Goal: Information Seeking & Learning: Understand process/instructions

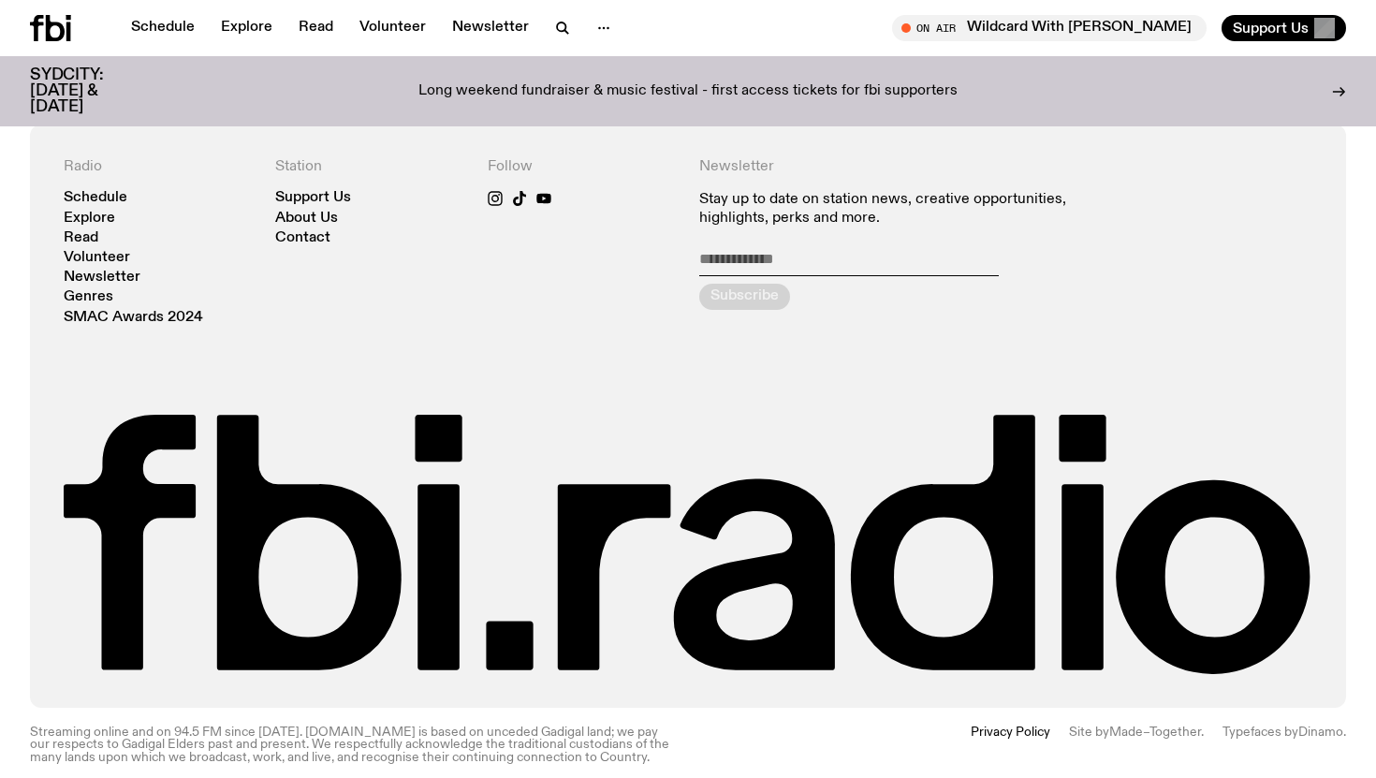
scroll to position [3989, 0]
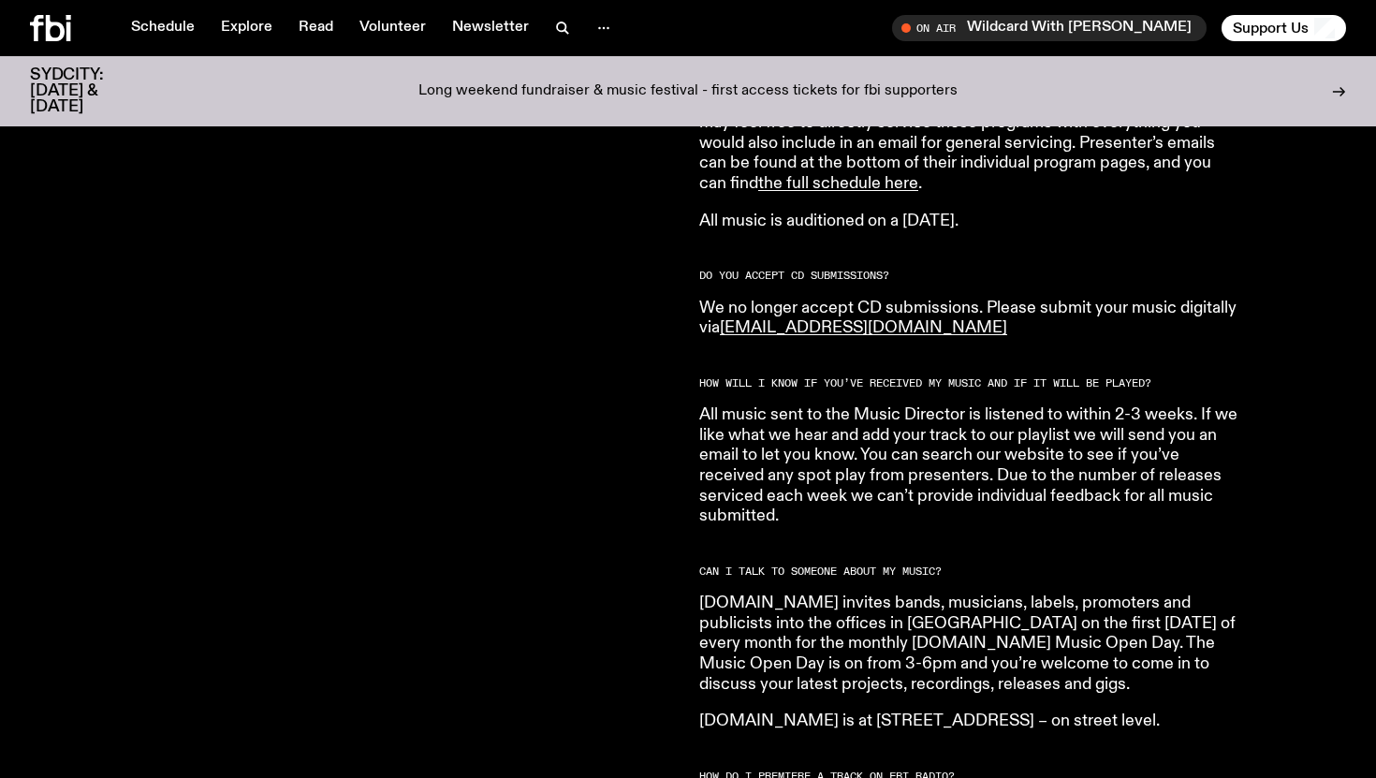
scroll to position [1379, 0]
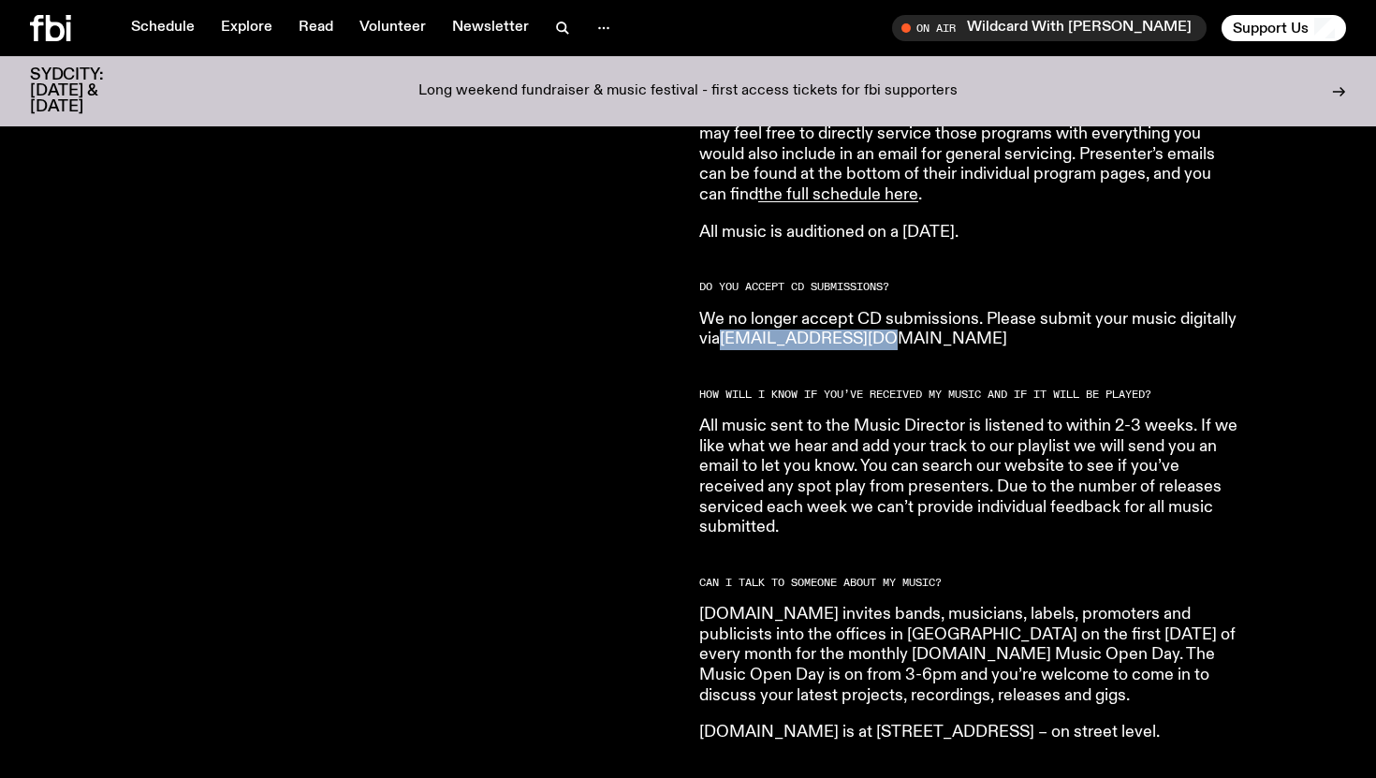
drag, startPoint x: 941, startPoint y: 322, endPoint x: 728, endPoint y: 322, distance: 213.4
click at [728, 322] on p "We no longer accept CD submissions. Please submit your music digitally via musi…" at bounding box center [968, 330] width 539 height 40
copy link "music@fbiradio.com"
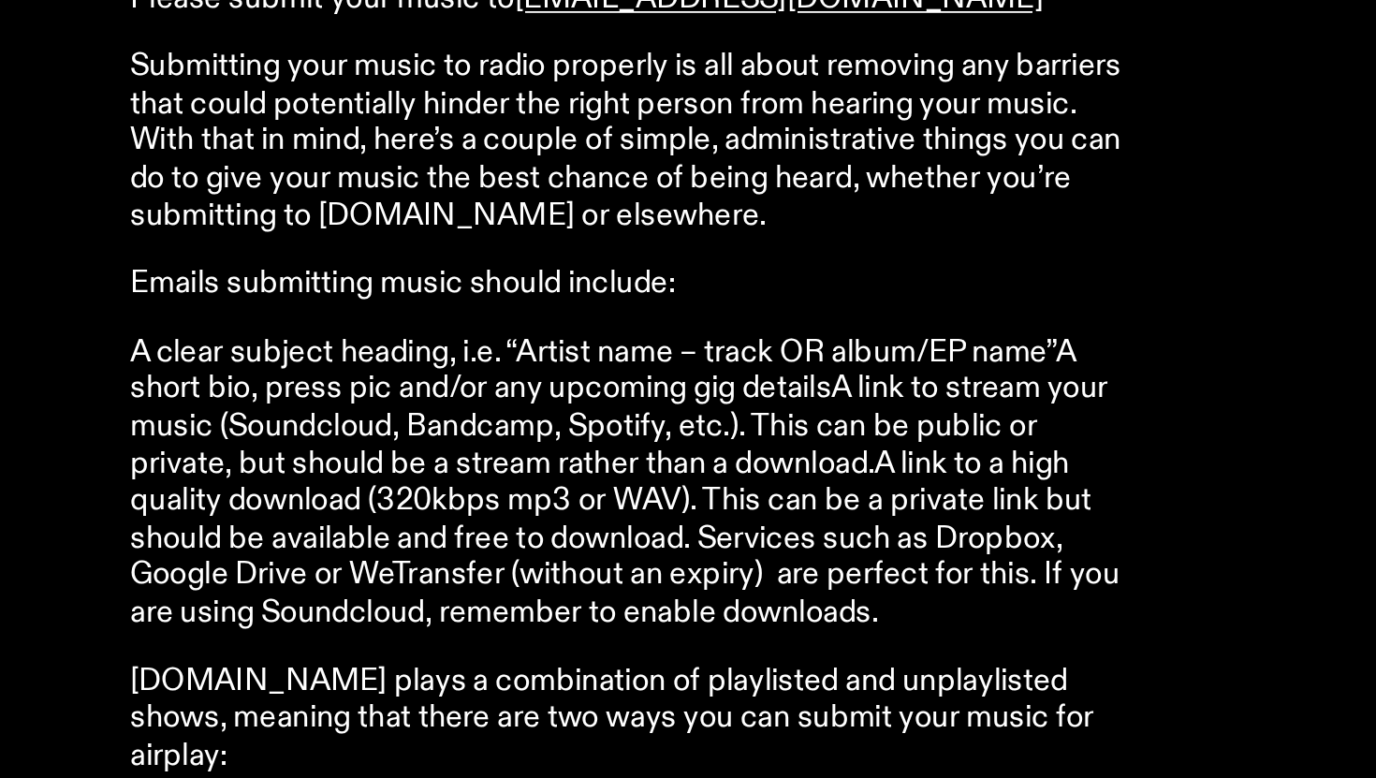
scroll to position [479, 0]
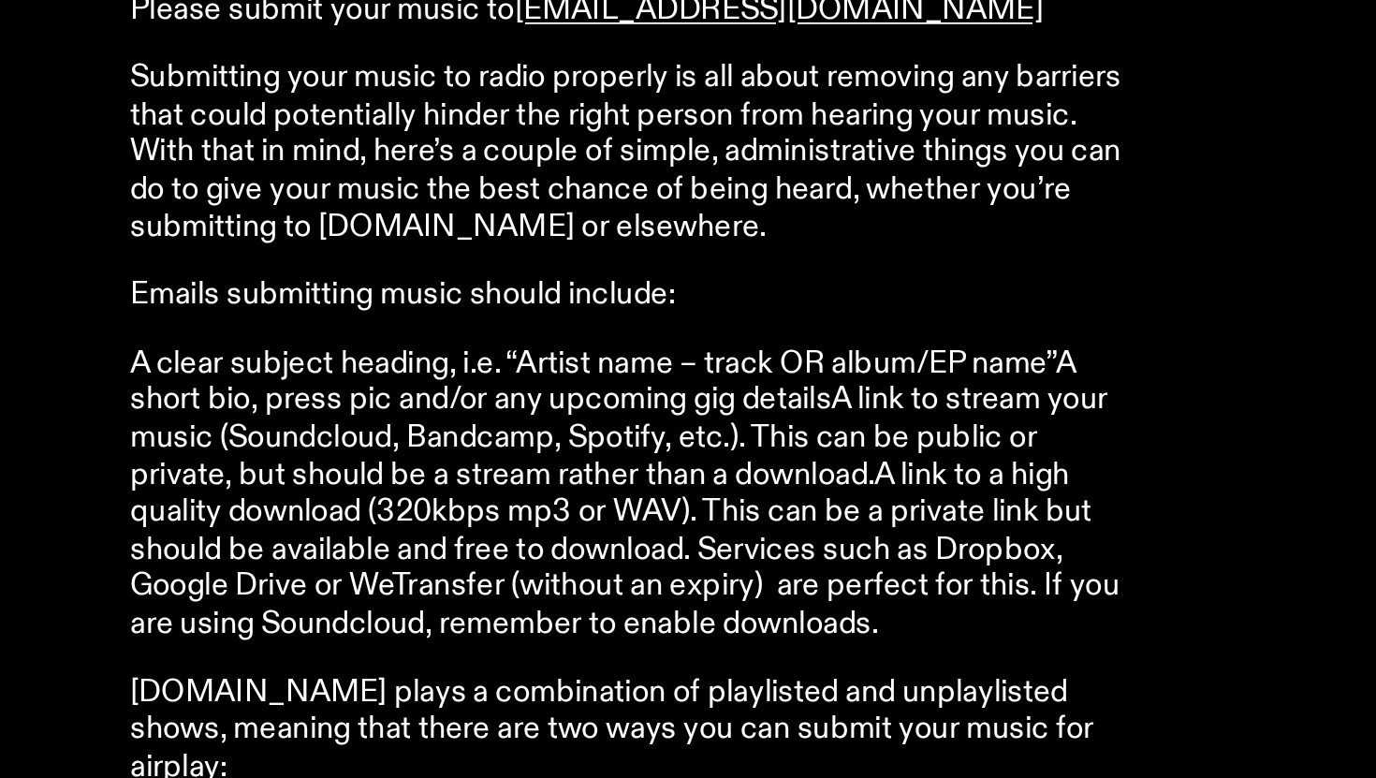
click at [1078, 408] on p "Submitting your music to radio properly is all about removing any barriers that…" at bounding box center [968, 406] width 539 height 101
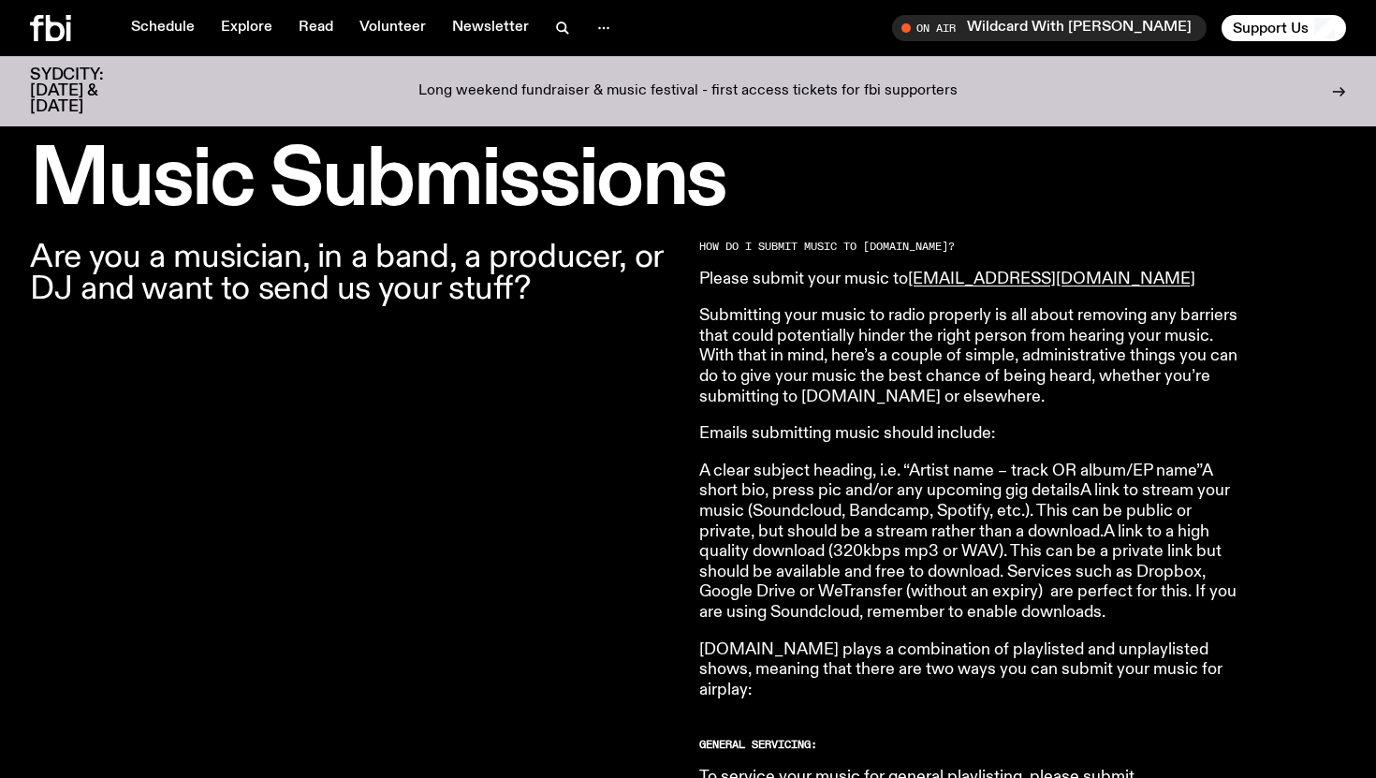
scroll to position [703, 0]
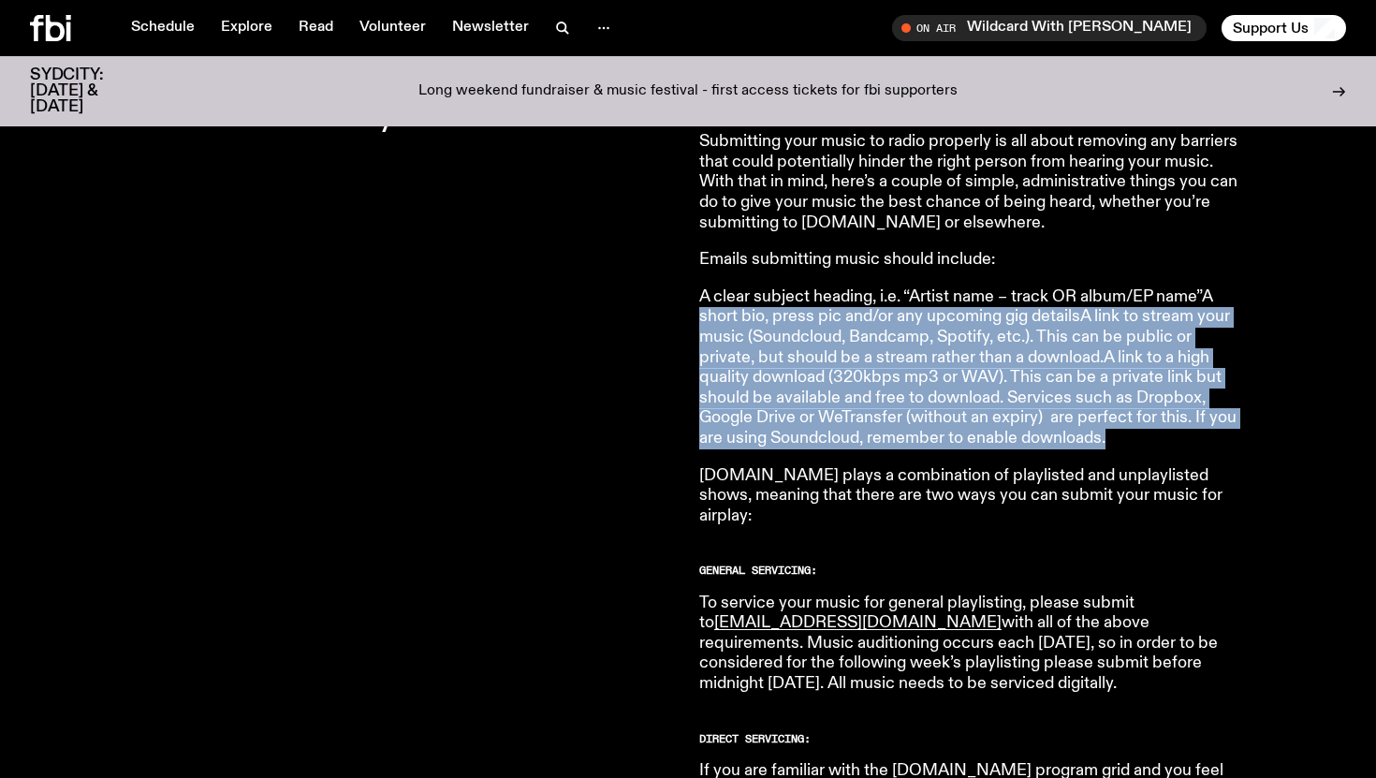
drag, startPoint x: 694, startPoint y: 312, endPoint x: 1113, endPoint y: 451, distance: 441.0
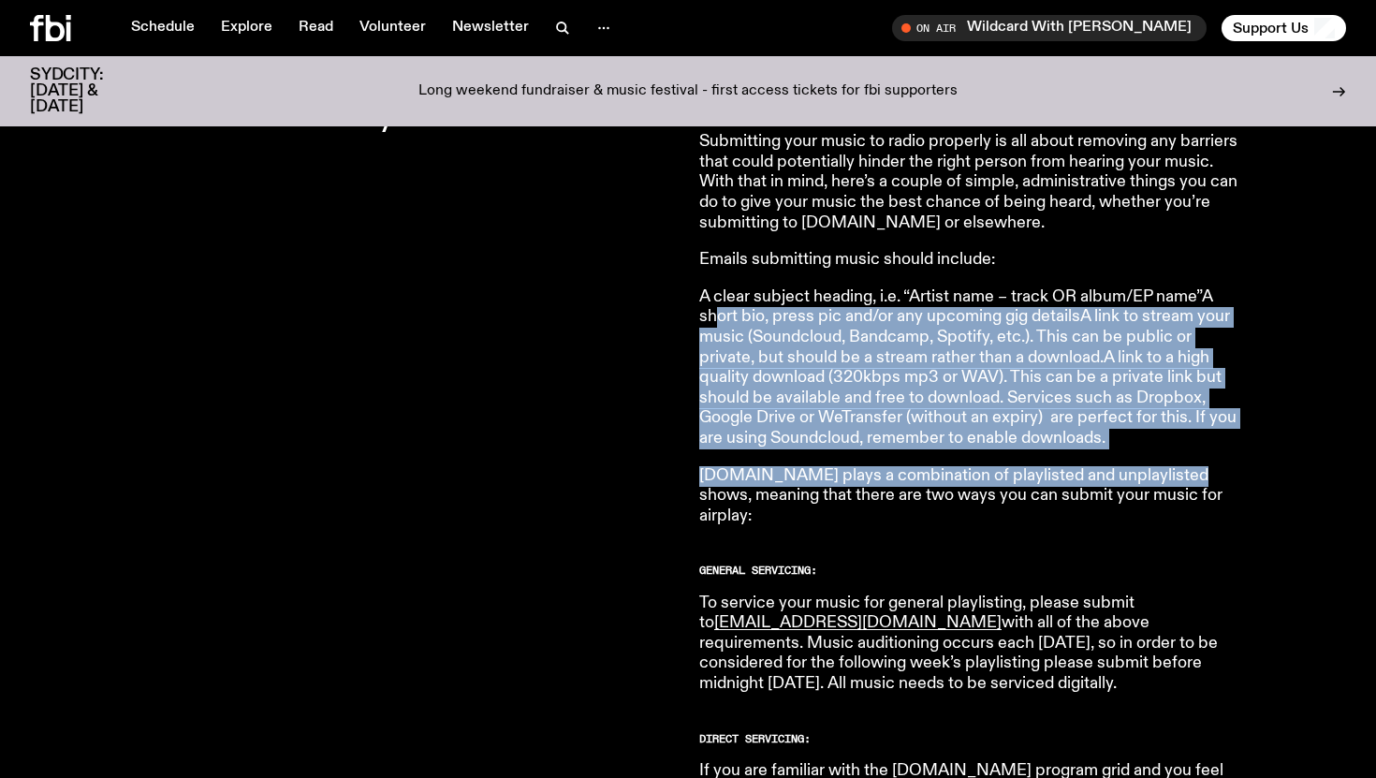
drag, startPoint x: 1161, startPoint y: 473, endPoint x: 711, endPoint y: 319, distance: 475.6
click at [711, 319] on p "A clear subject heading, i.e. “Artist name – track OR album/EP name”A short bio…" at bounding box center [968, 368] width 539 height 162
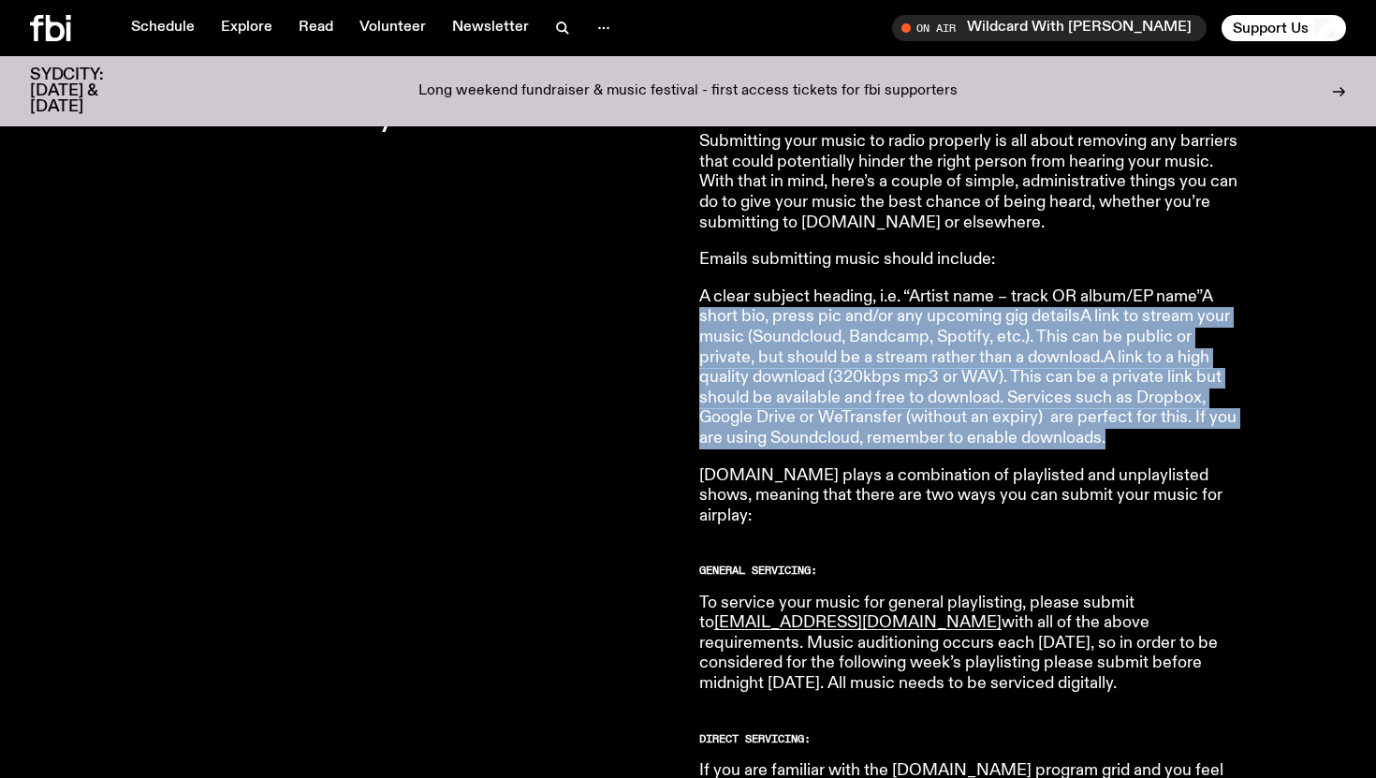
drag, startPoint x: 695, startPoint y: 319, endPoint x: 1161, endPoint y: 449, distance: 483.9
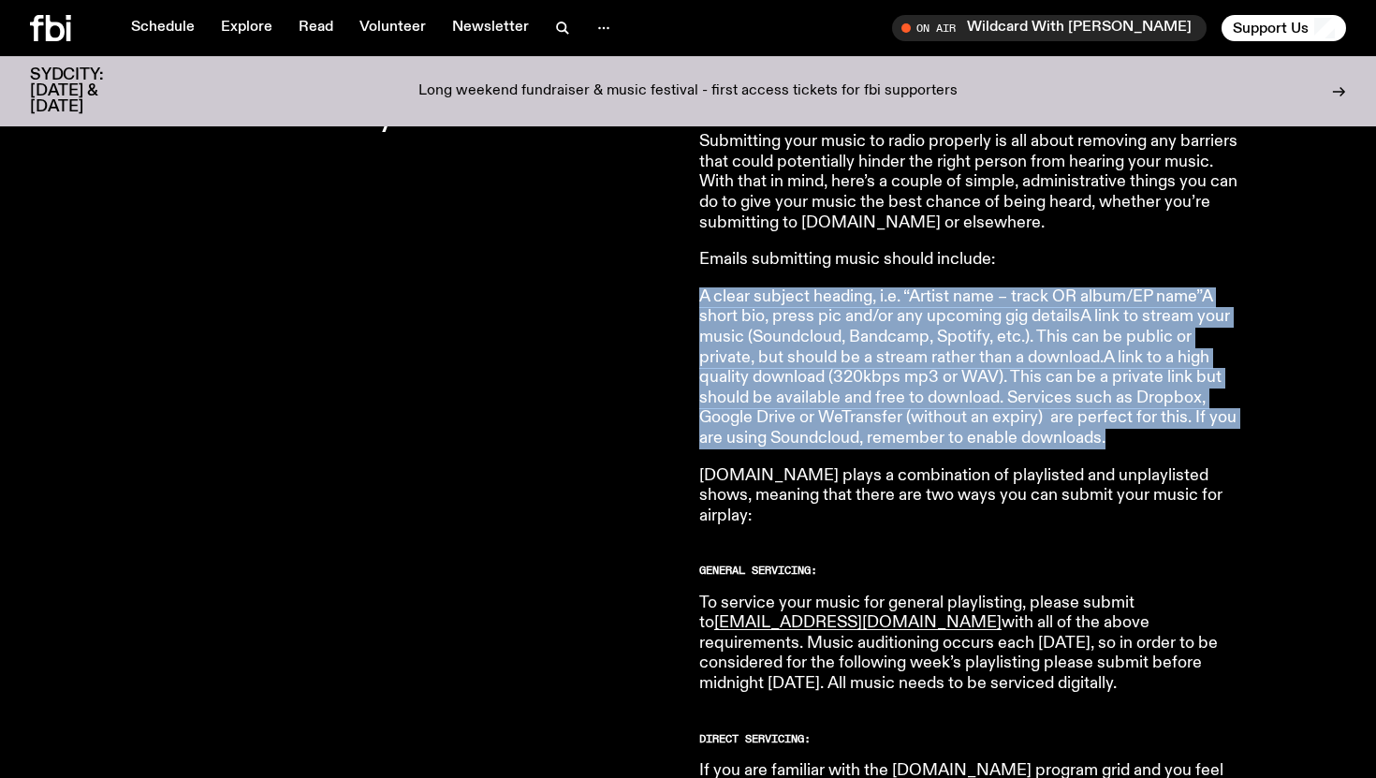
drag, startPoint x: 1222, startPoint y: 449, endPoint x: 693, endPoint y: 298, distance: 550.1
drag, startPoint x: 691, startPoint y: 295, endPoint x: 1118, endPoint y: 445, distance: 453.1
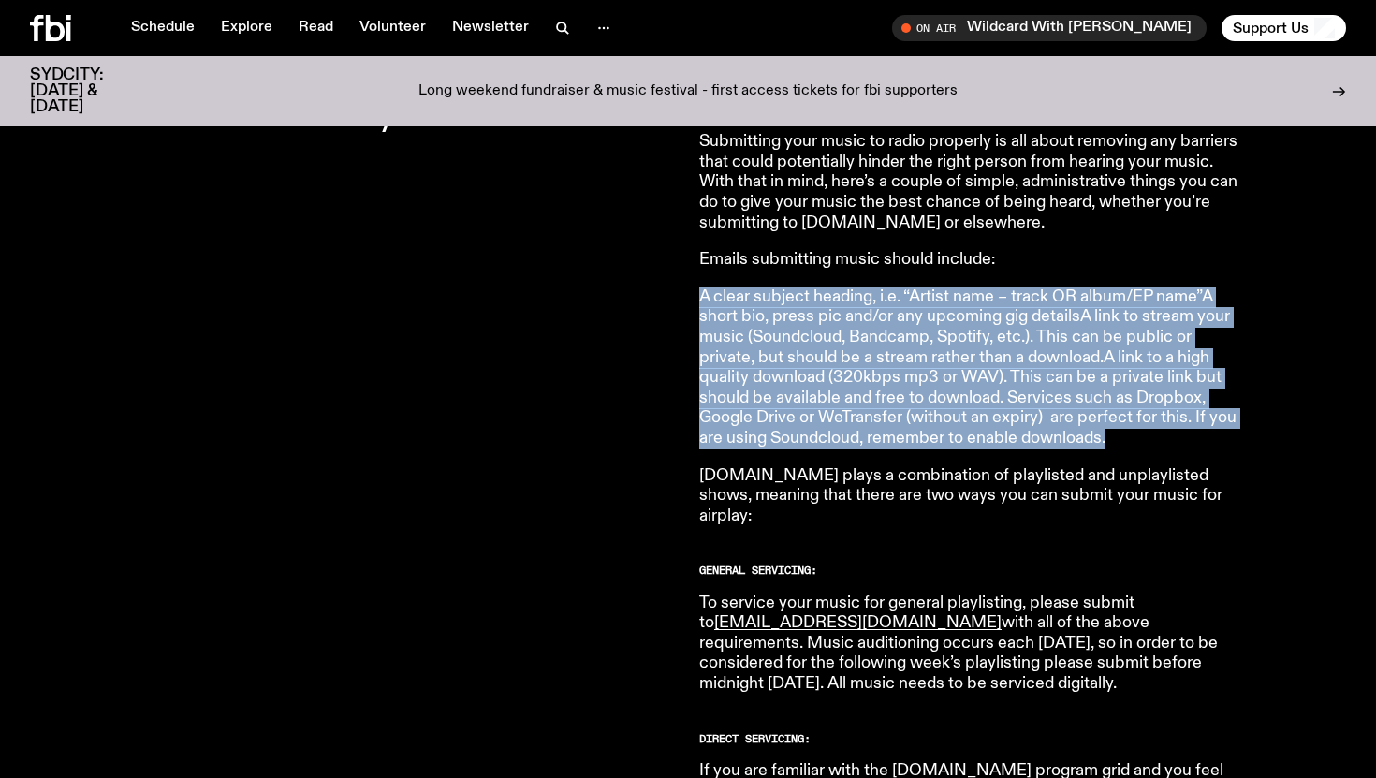
click at [1118, 445] on p "A clear subject heading, i.e. “Artist name – track OR album/EP name”A short bio…" at bounding box center [968, 368] width 539 height 162
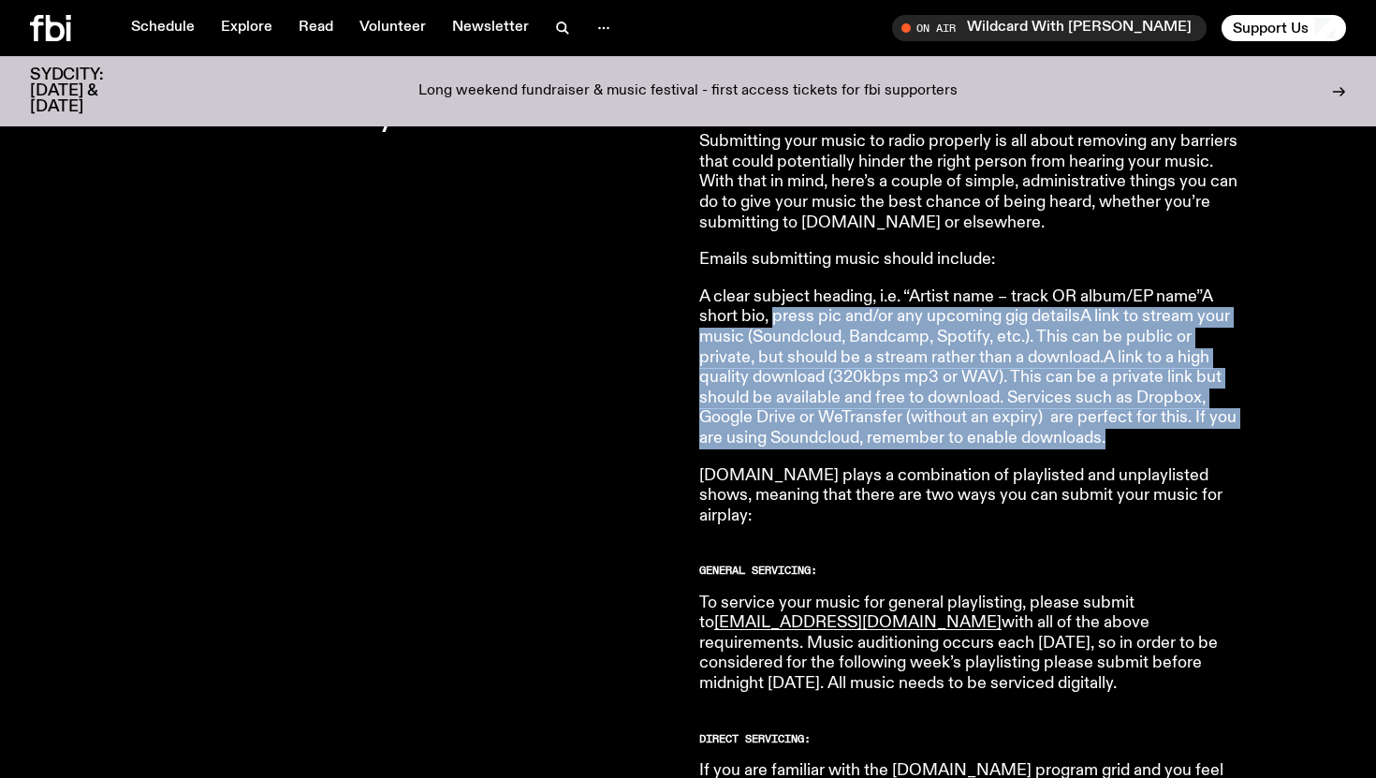
drag, startPoint x: 1145, startPoint y: 452, endPoint x: 770, endPoint y: 319, distance: 397.2
click at [771, 319] on p "A clear subject heading, i.e. “Artist name – track OR album/EP name”A short bio…" at bounding box center [968, 368] width 539 height 162
drag, startPoint x: 774, startPoint y: 317, endPoint x: 1151, endPoint y: 462, distance: 404.1
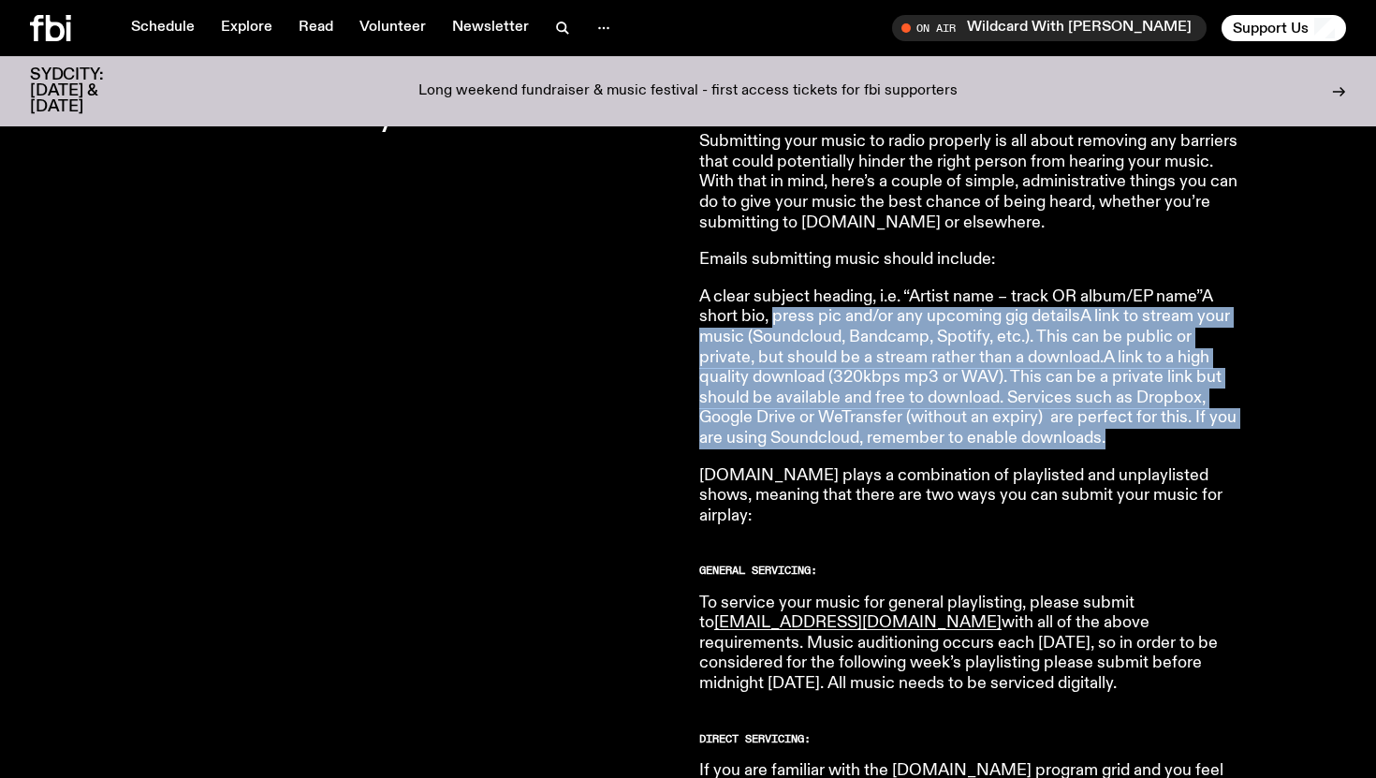
drag, startPoint x: 1178, startPoint y: 452, endPoint x: 1034, endPoint y: 320, distance: 195.4
click at [1034, 320] on p "A clear subject heading, i.e. “Artist name – track OR album/EP name”A short bio…" at bounding box center [968, 368] width 539 height 162
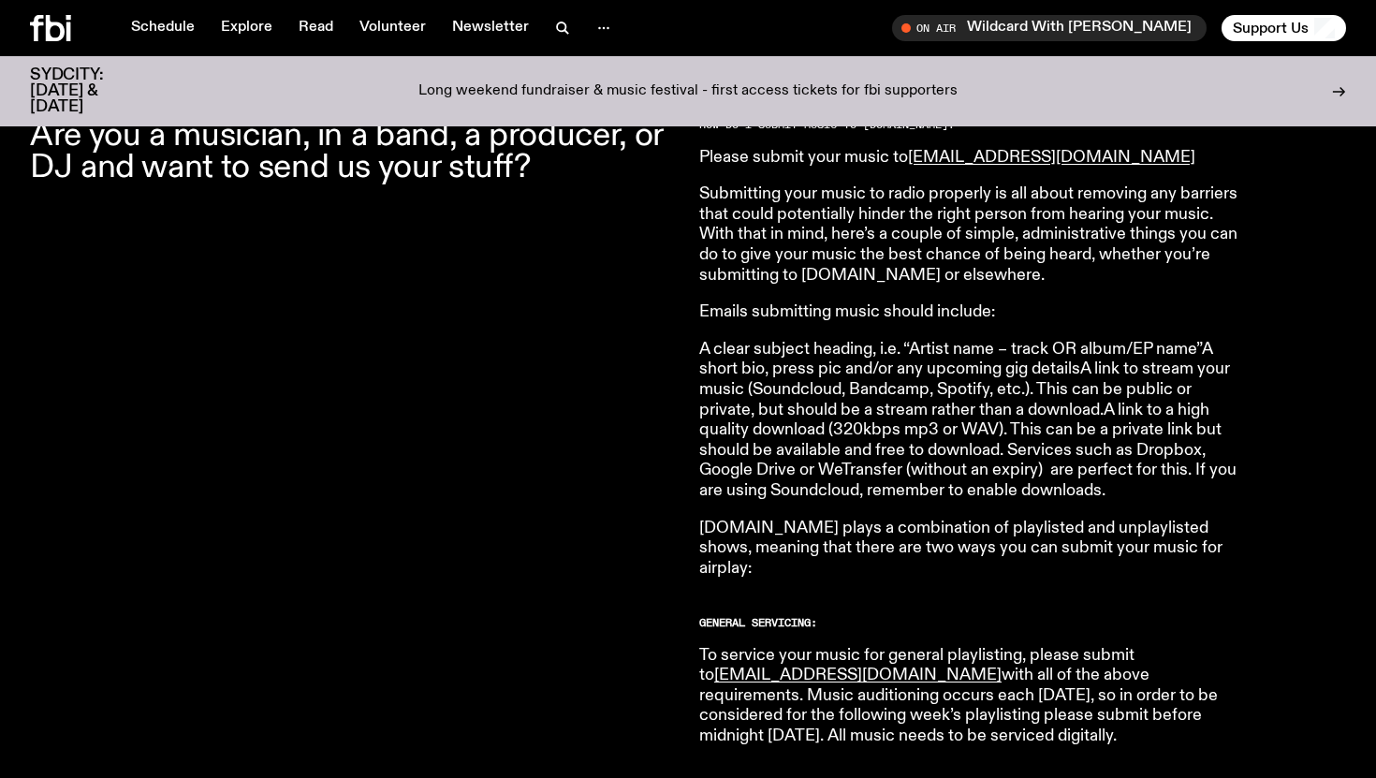
scroll to position [649, 0]
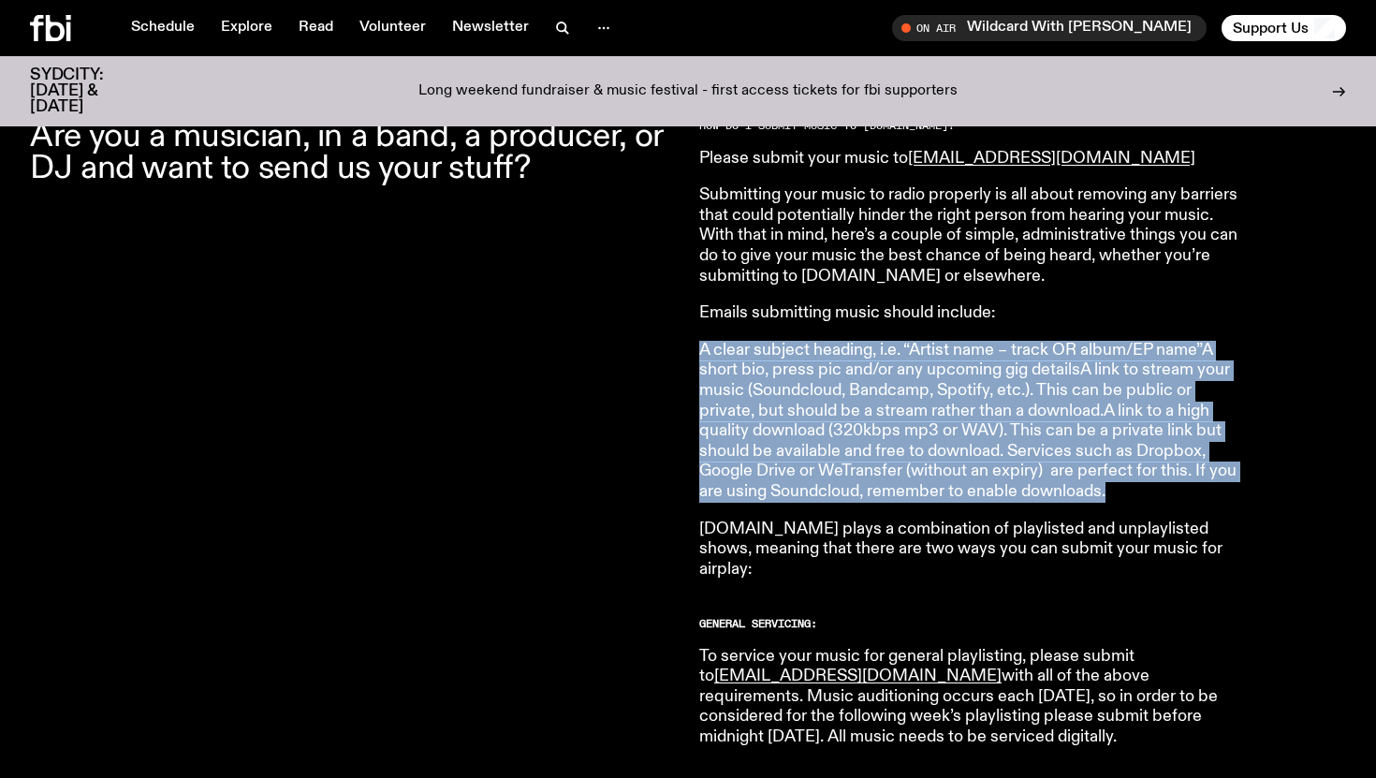
drag, startPoint x: 687, startPoint y: 346, endPoint x: 1133, endPoint y: 503, distance: 473.3
drag, startPoint x: 1184, startPoint y: 502, endPoint x: 690, endPoint y: 355, distance: 515.5
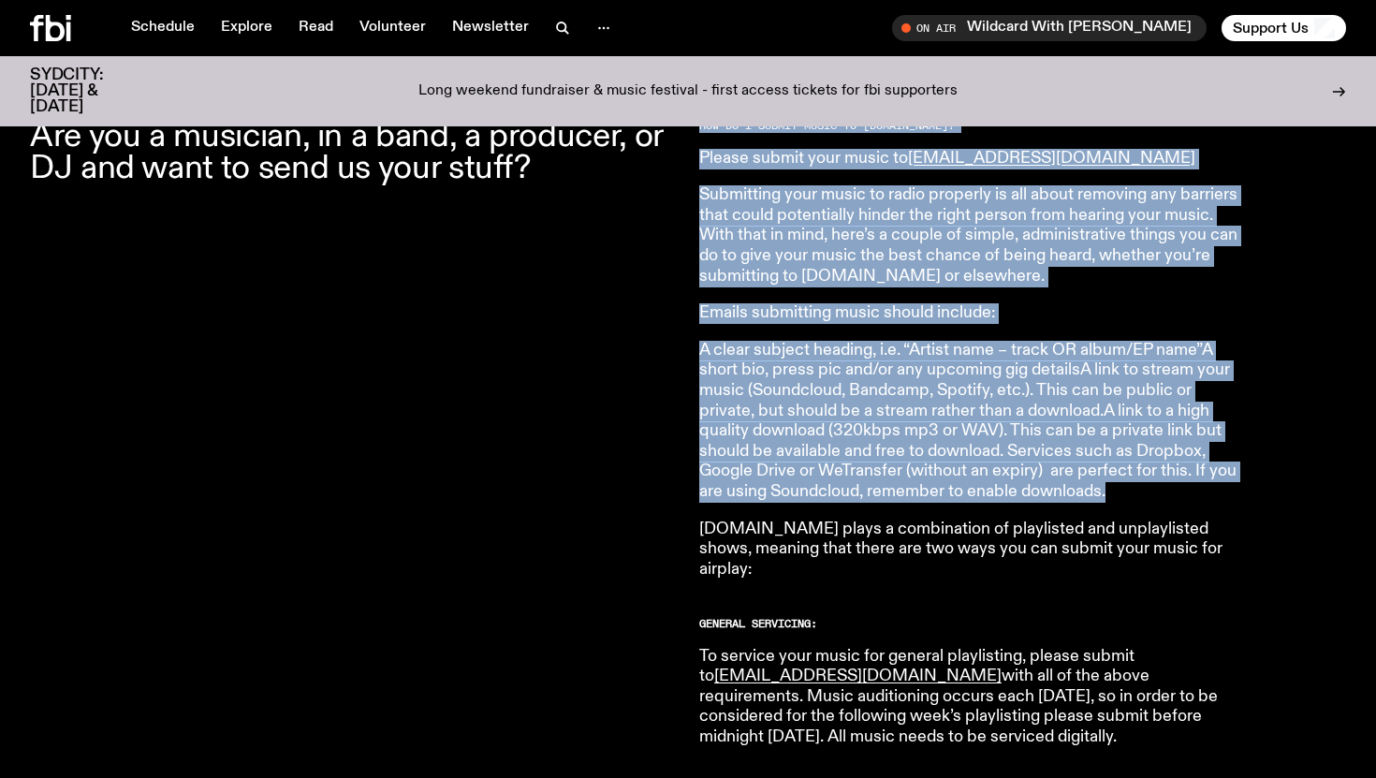
drag, startPoint x: 687, startPoint y: 337, endPoint x: 1110, endPoint y: 504, distance: 455.0
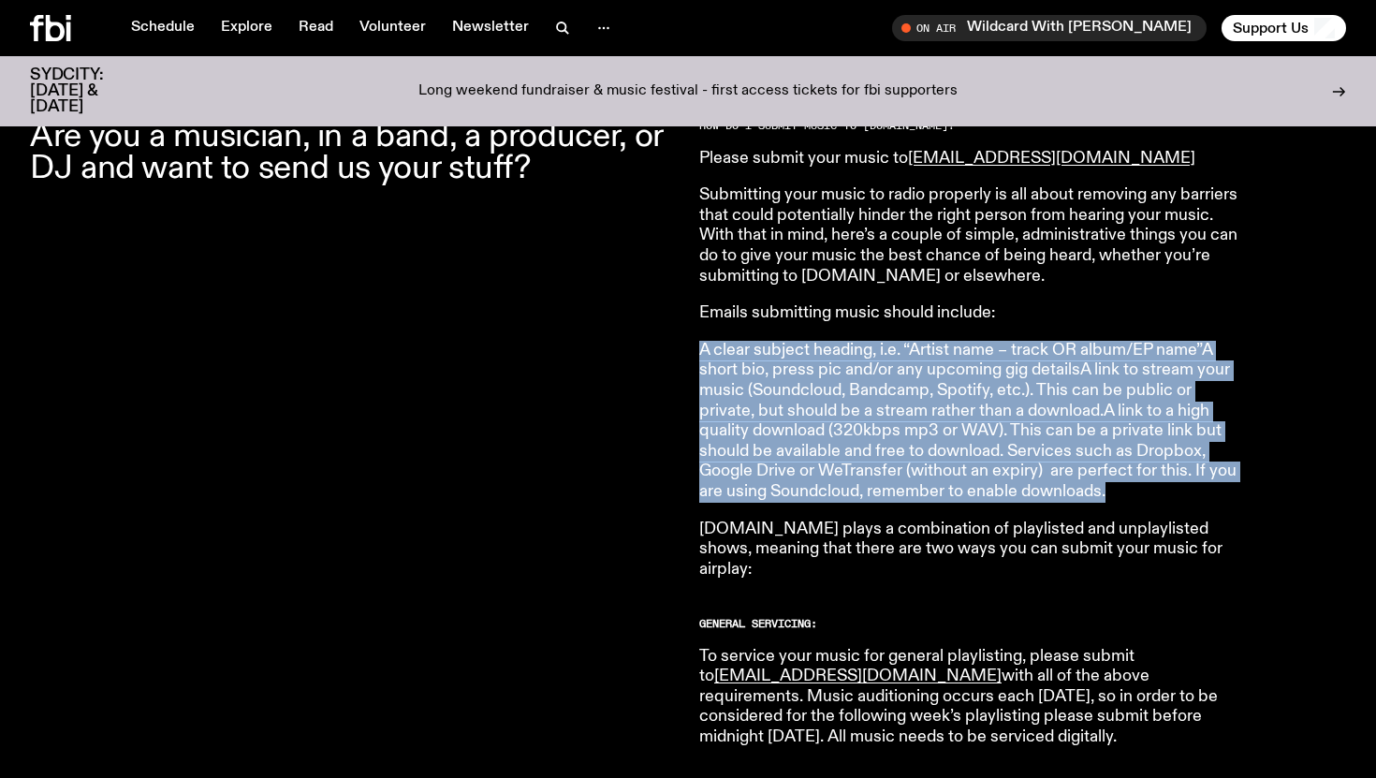
drag, startPoint x: 1149, startPoint y: 504, endPoint x: 701, endPoint y: 343, distance: 476.6
click at [701, 343] on p "A clear subject heading, i.e. “Artist name – track OR album/EP name”A short bio…" at bounding box center [968, 422] width 539 height 162
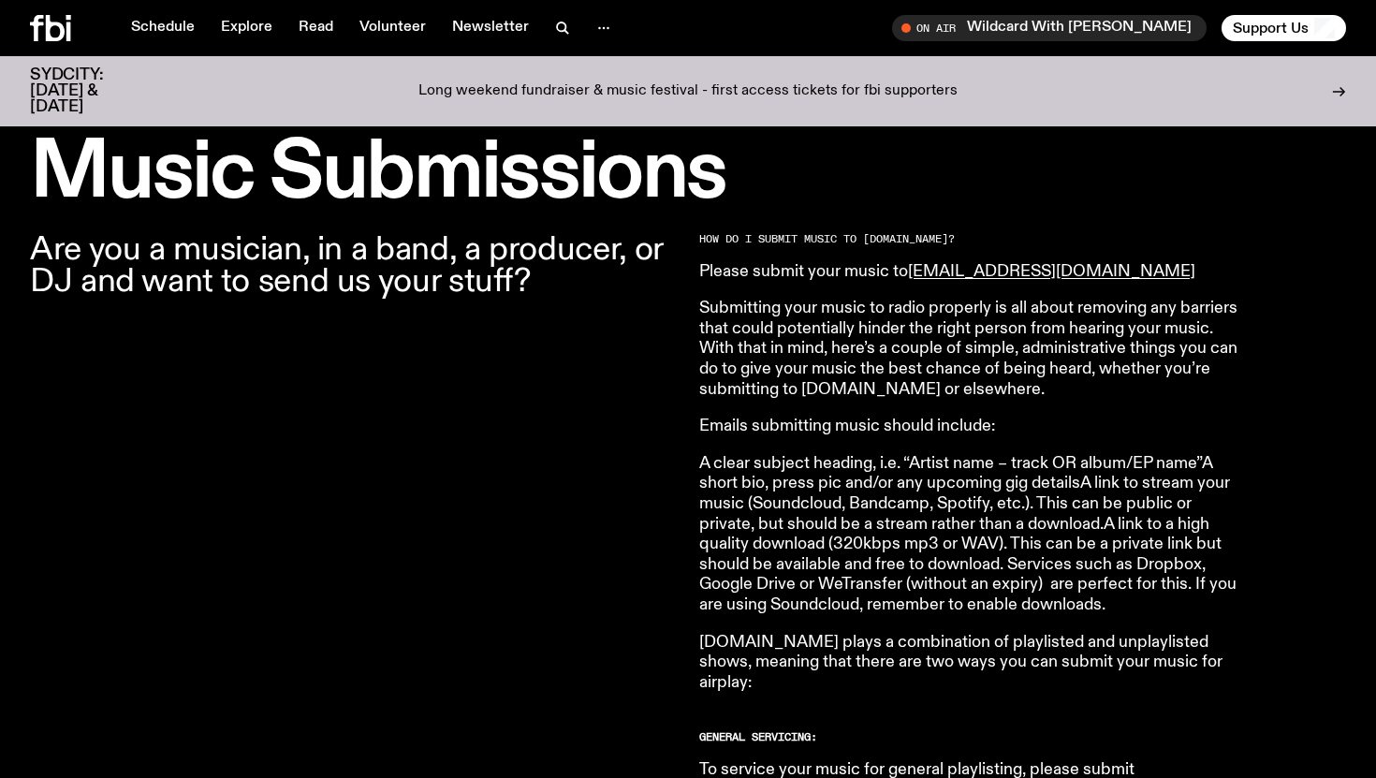
scroll to position [515, 0]
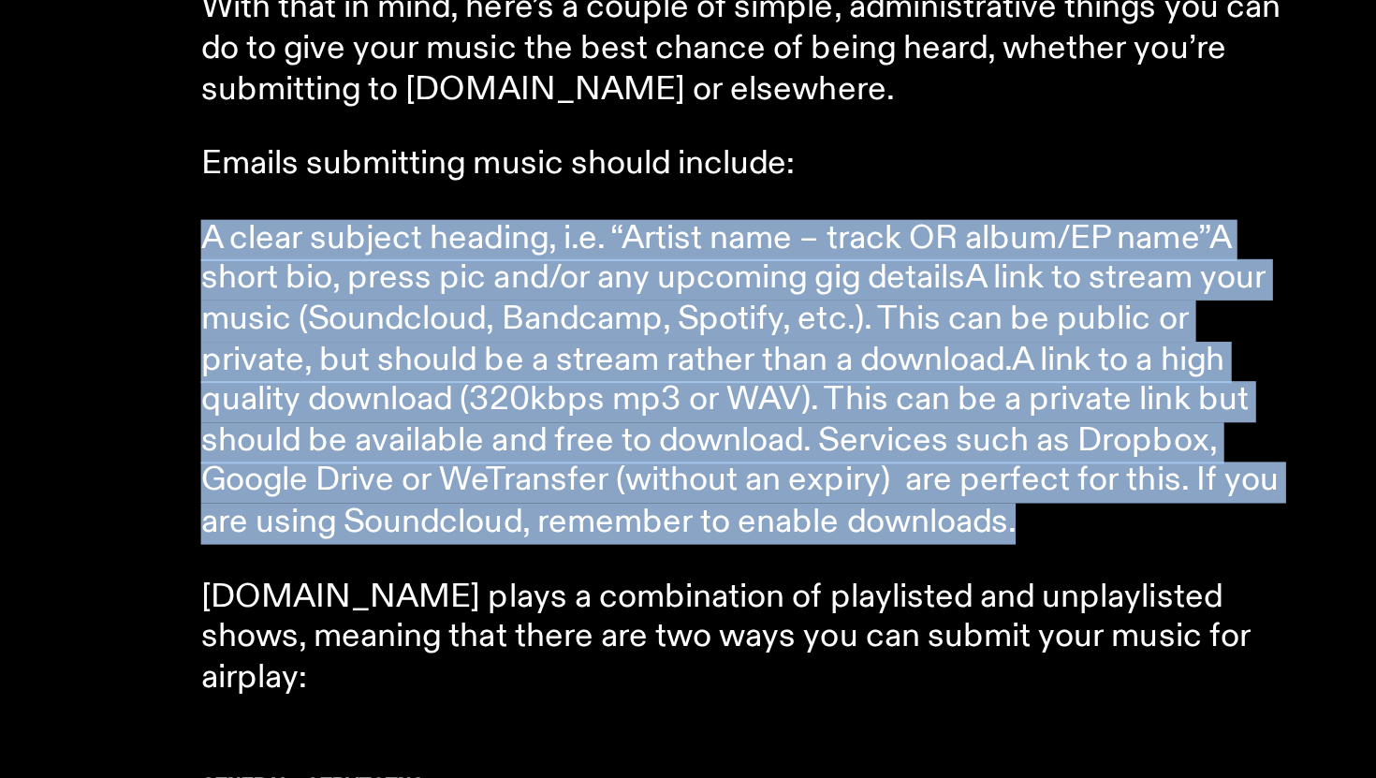
drag, startPoint x: 701, startPoint y: 481, endPoint x: 1131, endPoint y: 644, distance: 460.3
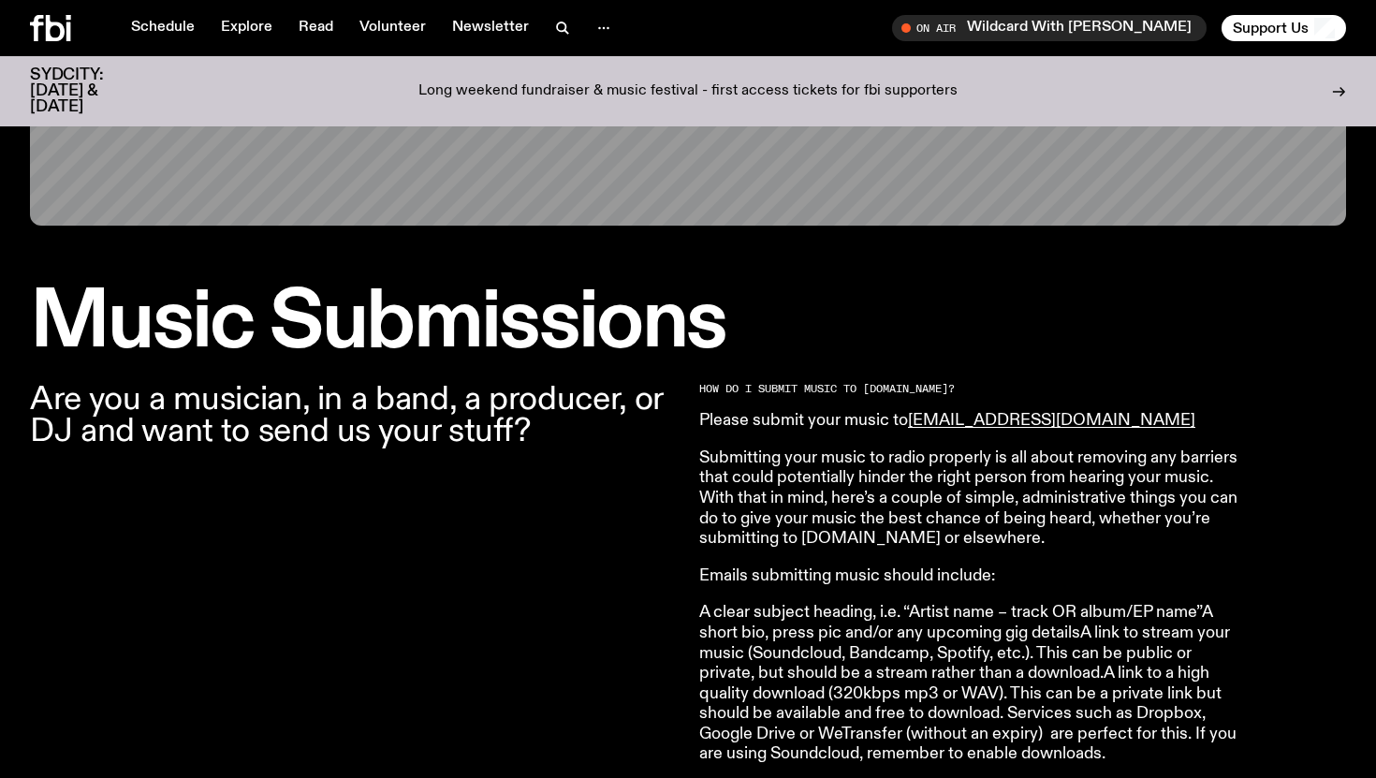
scroll to position [414, 0]
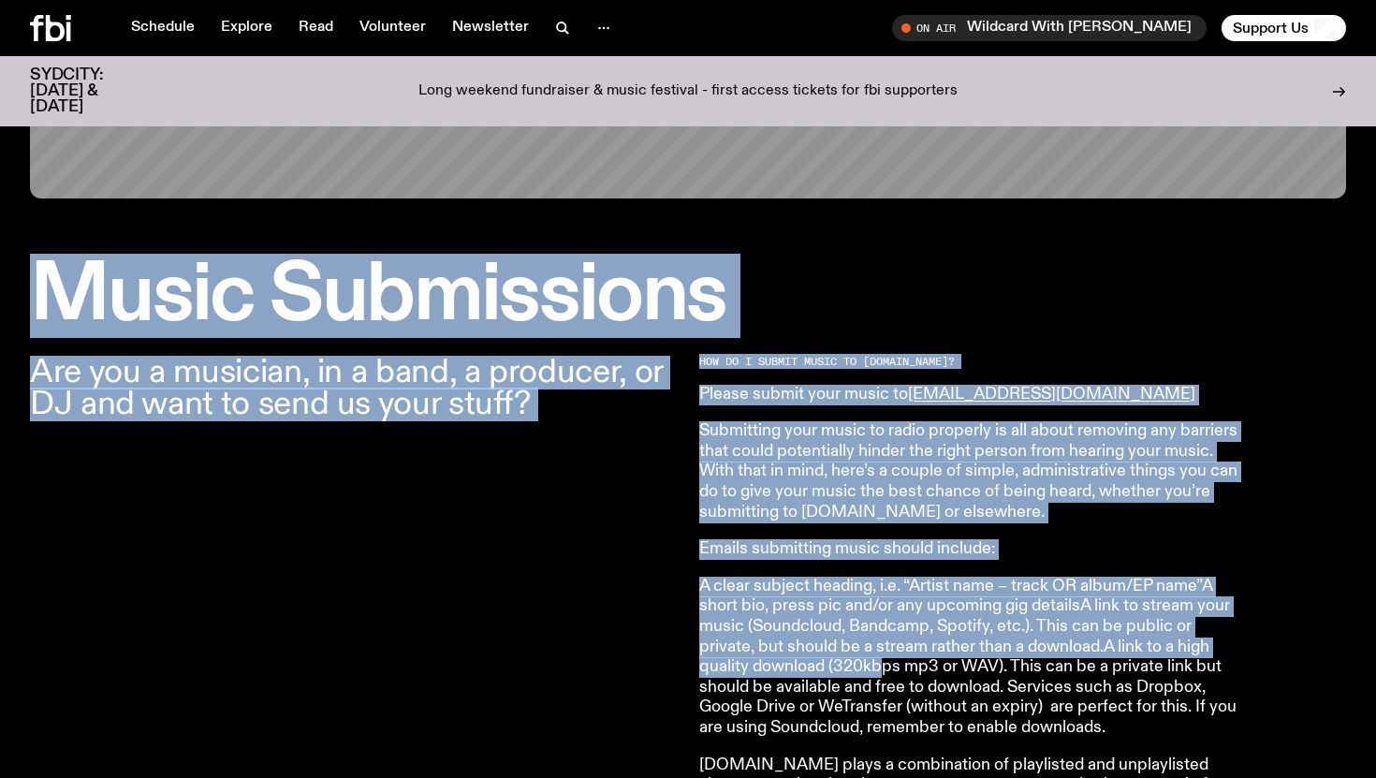
drag, startPoint x: 41, startPoint y: 283, endPoint x: 883, endPoint y: 688, distance: 934.7
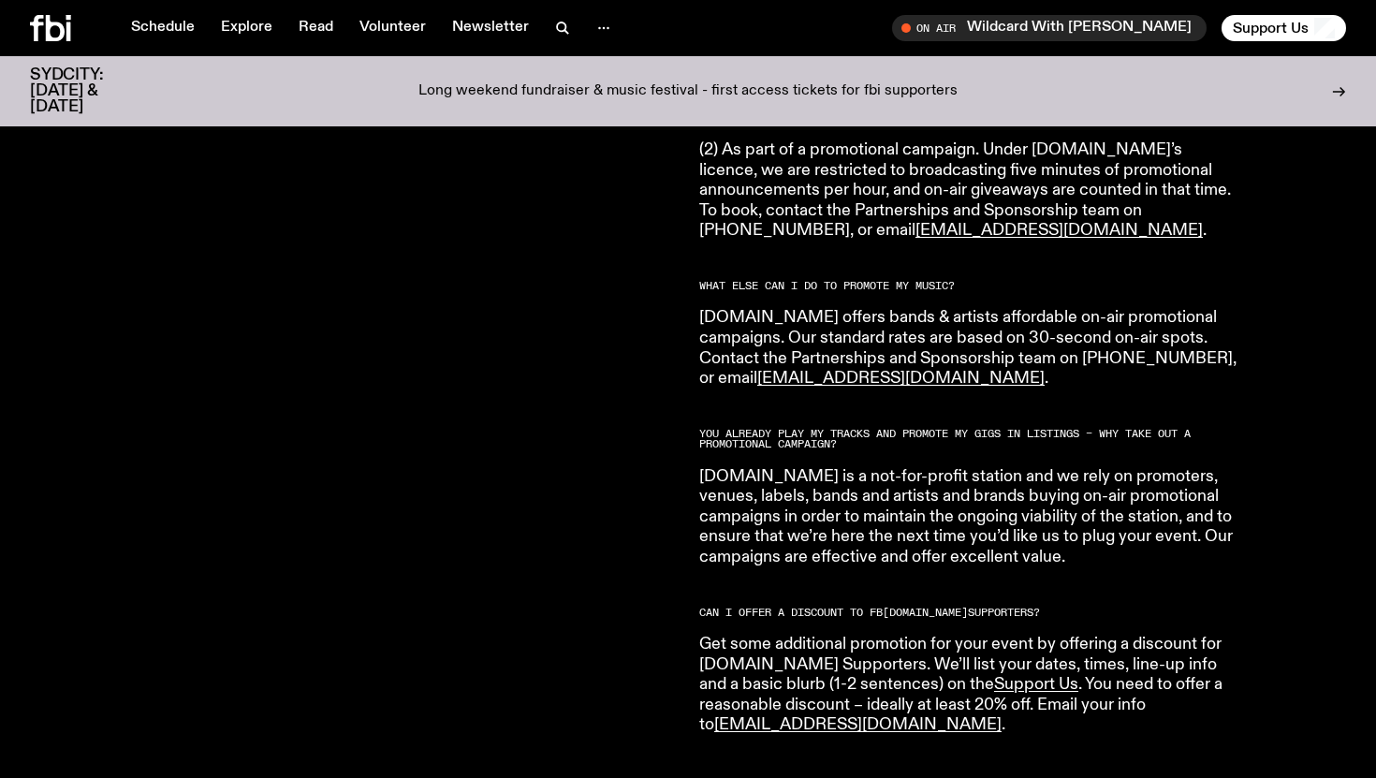
scroll to position [3143, 0]
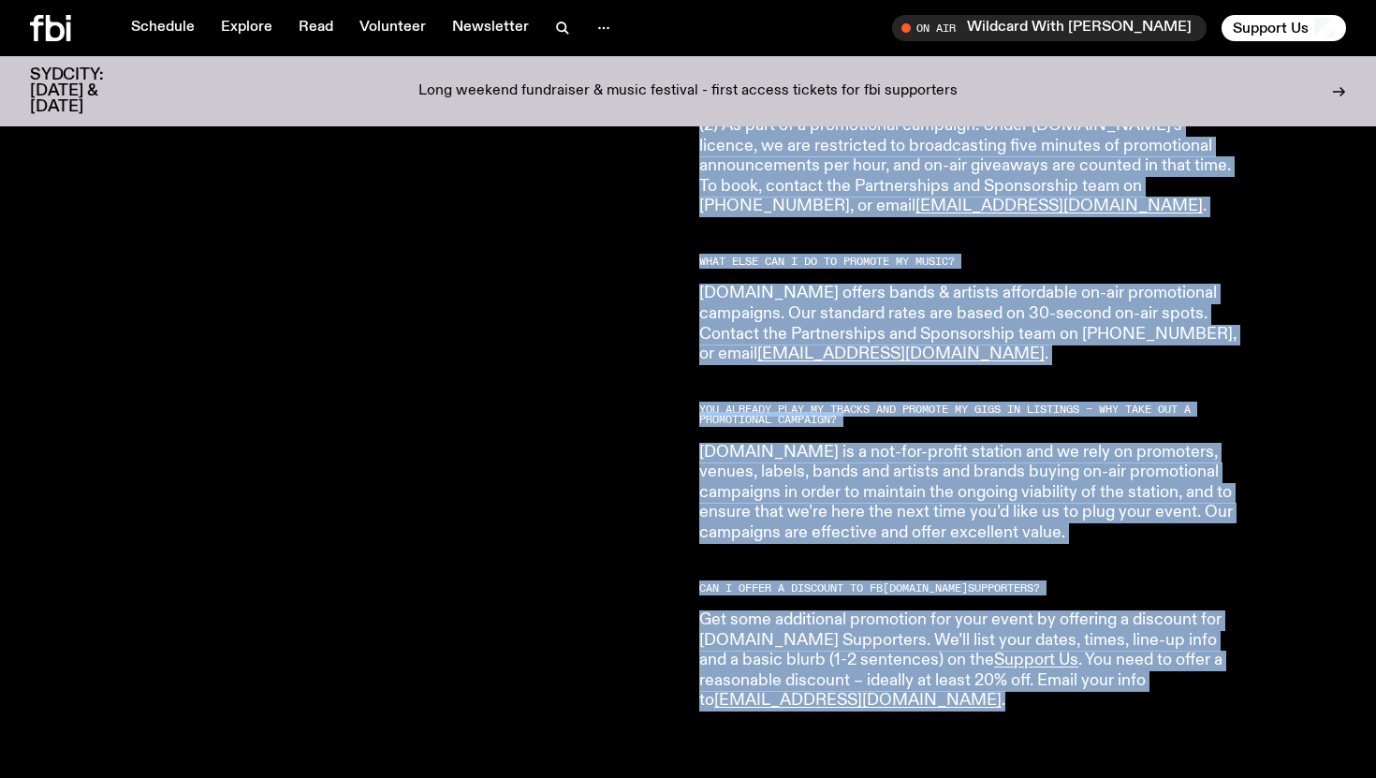
copy div "Music Submissions Are you a musician, in a band, a producer, or DJ and want to …"
click at [958, 443] on p "fbi.radio is a not-for-profit station and we rely on promoters, venues, labels,…" at bounding box center [968, 493] width 539 height 101
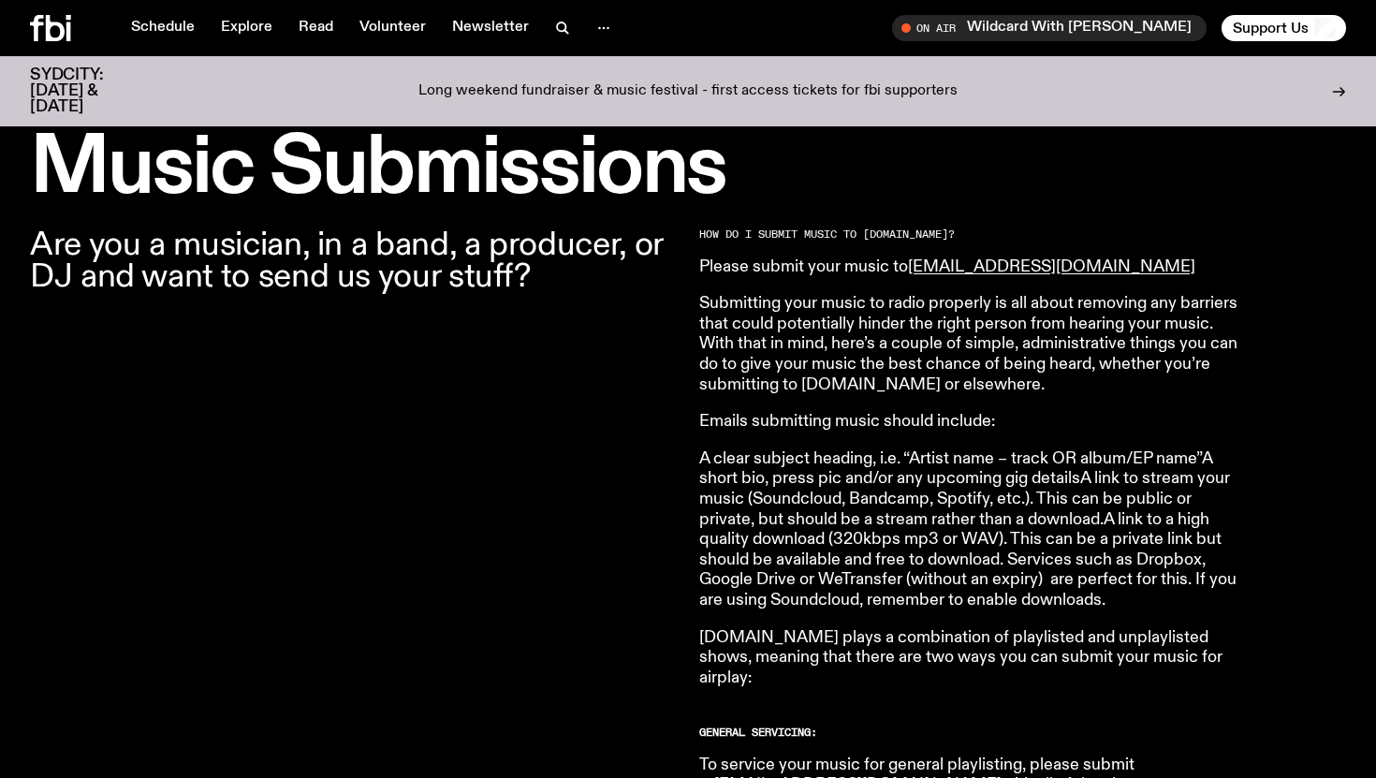
scroll to position [549, 0]
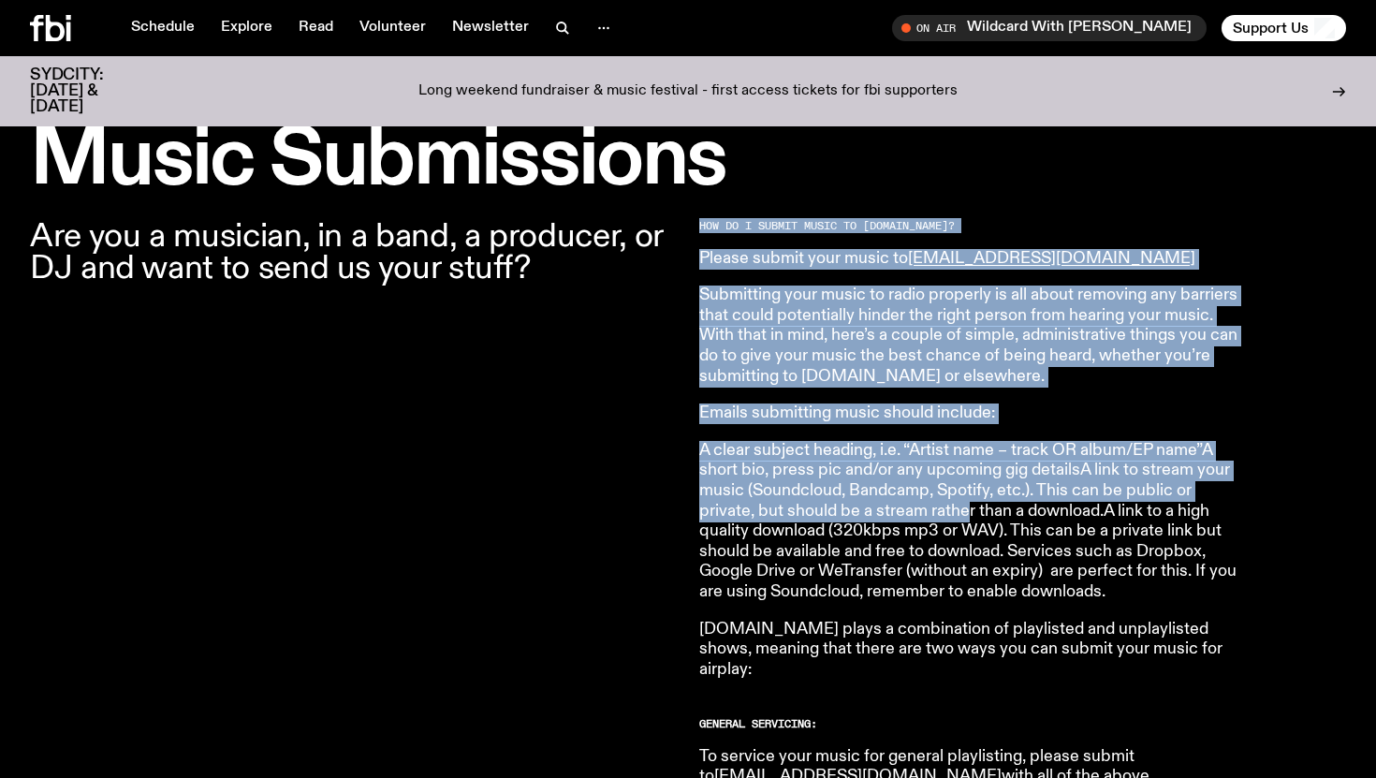
drag, startPoint x: 707, startPoint y: 299, endPoint x: 968, endPoint y: 515, distance: 339.0
click at [968, 515] on p "A clear subject heading, i.e. “Artist name – track OR album/EP name”A short bio…" at bounding box center [968, 522] width 539 height 162
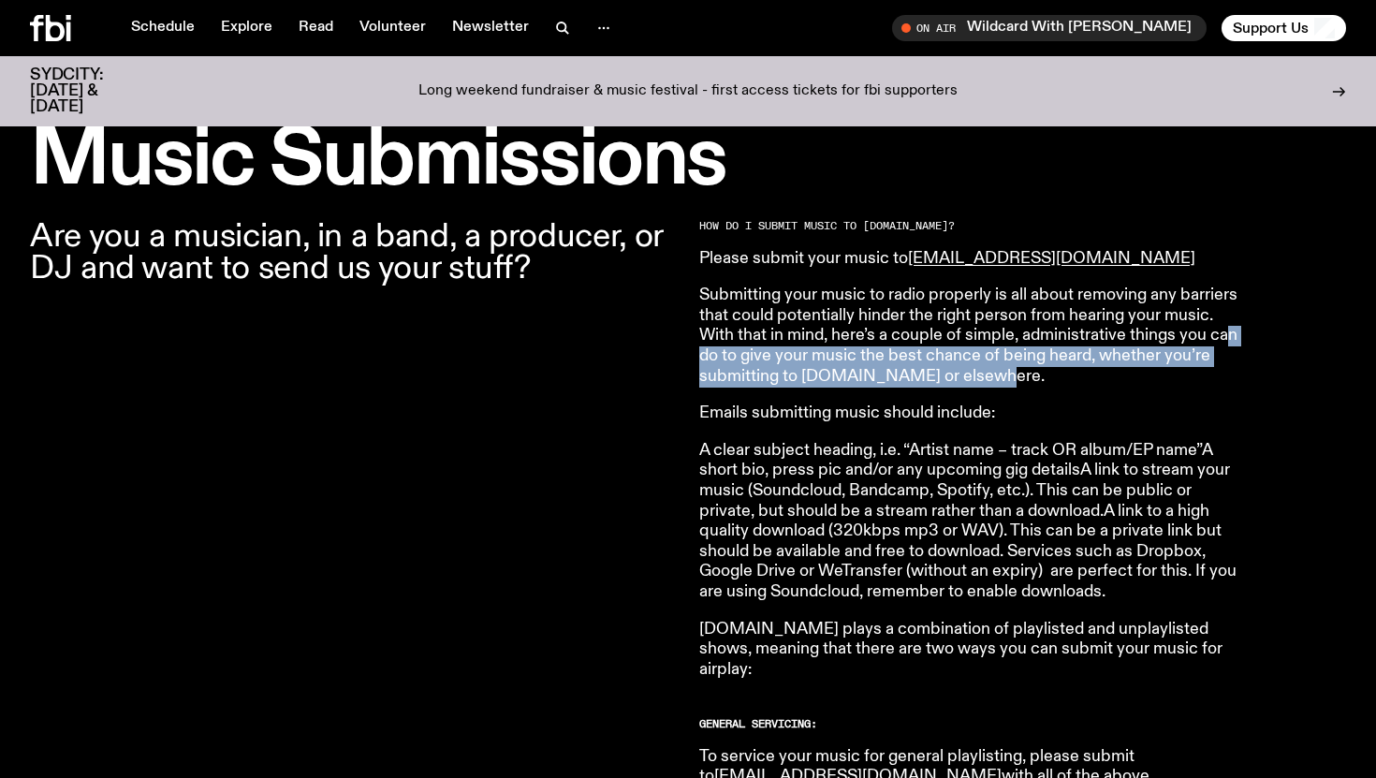
drag, startPoint x: 1025, startPoint y: 378, endPoint x: 702, endPoint y: 361, distance: 323.3
click at [702, 361] on p "Submitting your music to radio properly is all about removing any barriers that…" at bounding box center [968, 335] width 539 height 101
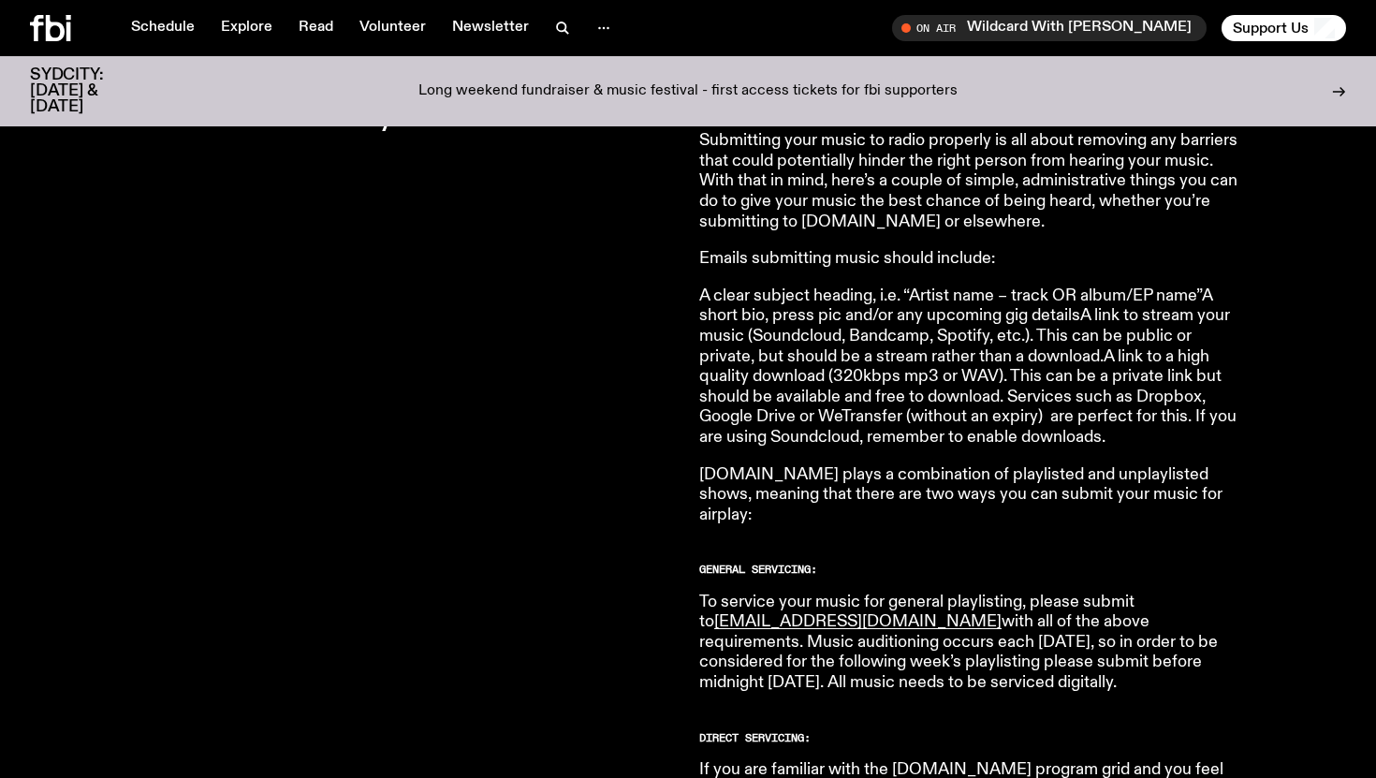
scroll to position [732, 0]
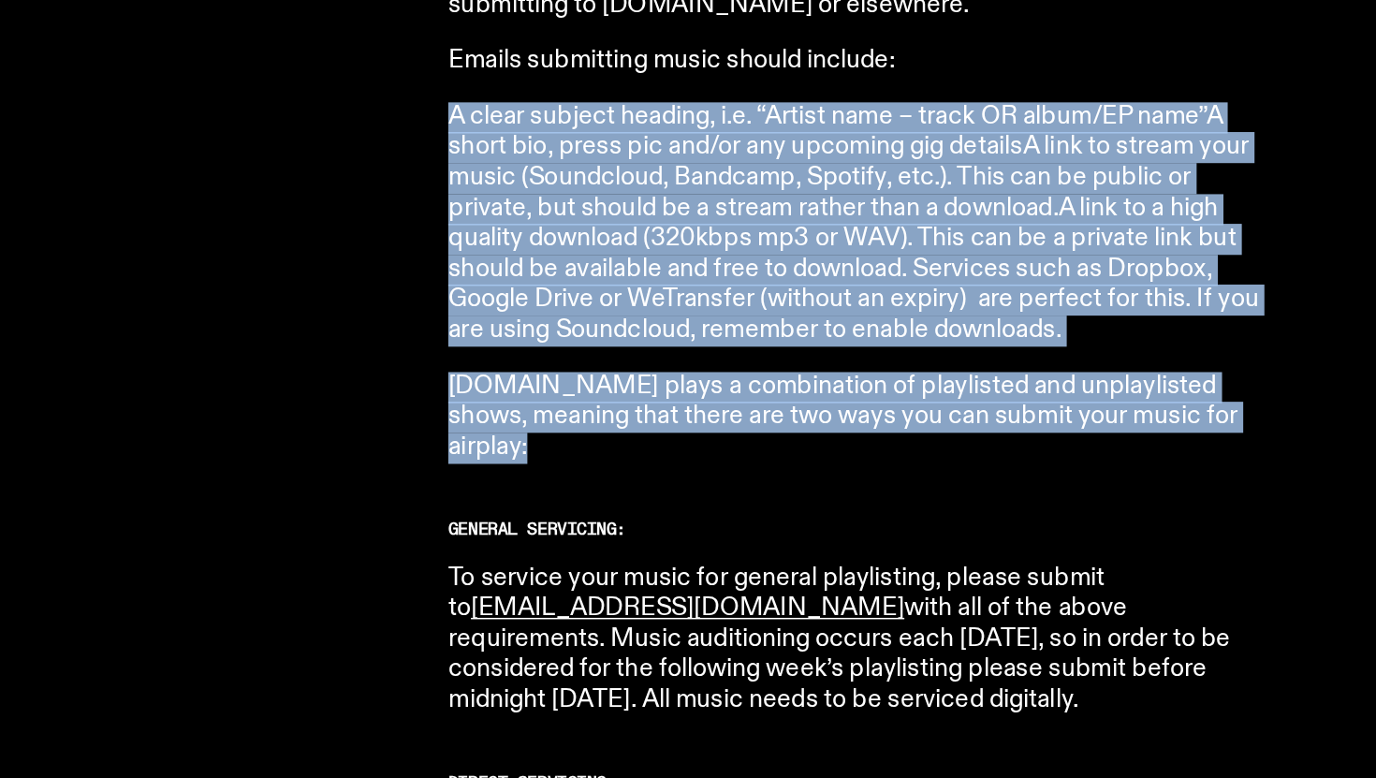
drag, startPoint x: 693, startPoint y: 266, endPoint x: 1125, endPoint y: 484, distance: 484.2
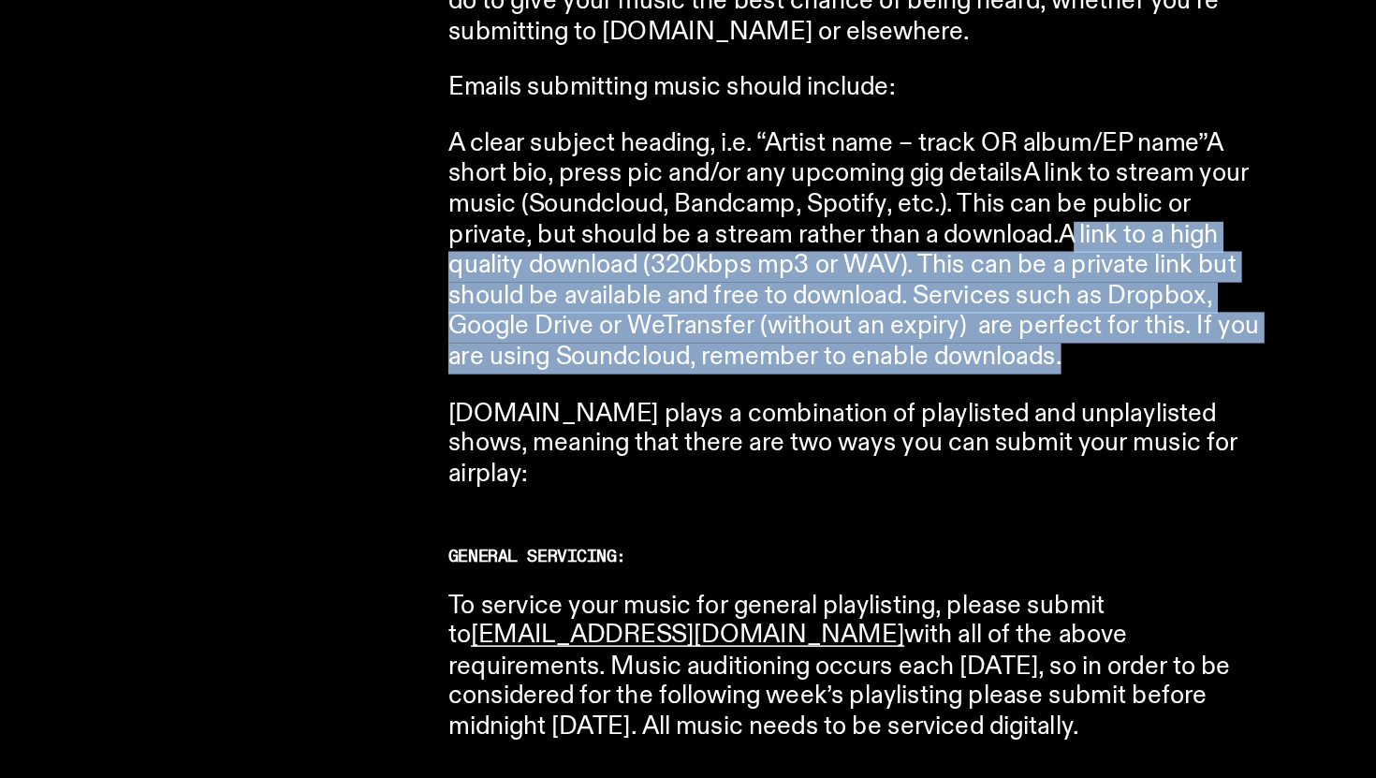
drag, startPoint x: 1112, startPoint y: 338, endPoint x: 1125, endPoint y: 417, distance: 80.6
click at [1125, 417] on p "A clear subject heading, i.e. “Artist name – track OR album/EP name”A short bio…" at bounding box center [968, 339] width 539 height 162
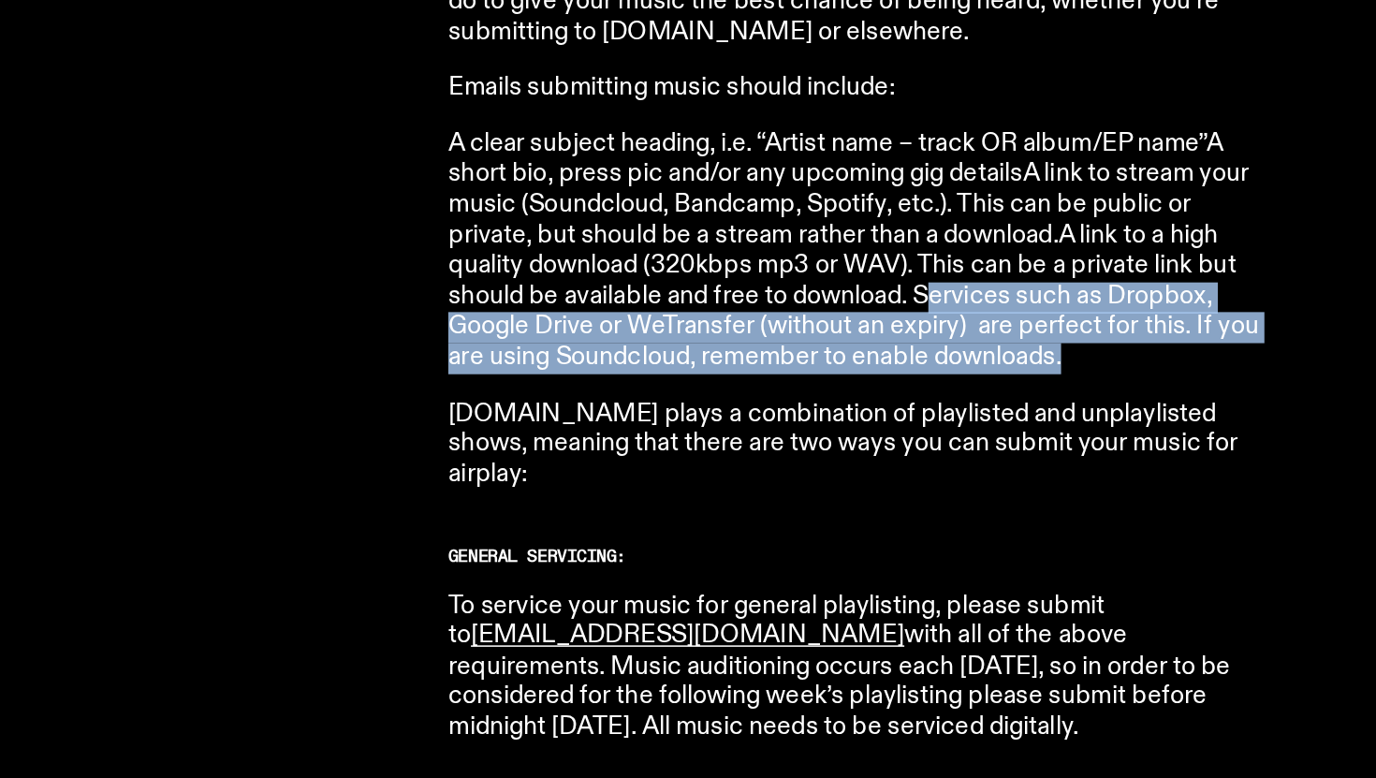
drag, startPoint x: 1151, startPoint y: 417, endPoint x: 1015, endPoint y: 373, distance: 142.7
click at [1015, 373] on p "A clear subject heading, i.e. “Artist name – track OR album/EP name”A short bio…" at bounding box center [968, 339] width 539 height 162
drag, startPoint x: 1004, startPoint y: 363, endPoint x: 1097, endPoint y: 414, distance: 105.5
click at [1098, 414] on p "A clear subject heading, i.e. “Artist name – track OR album/EP name”A short bio…" at bounding box center [968, 339] width 539 height 162
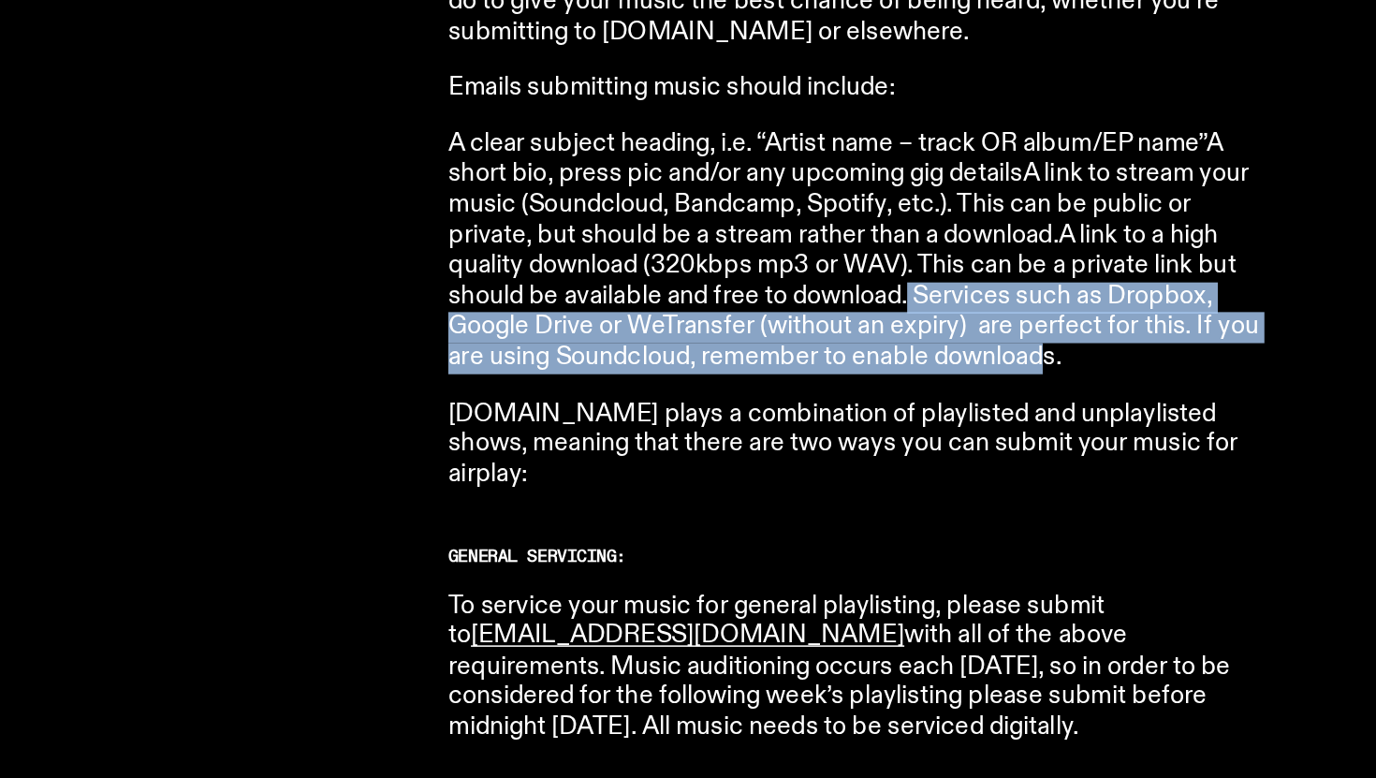
click at [1097, 414] on p "A clear subject heading, i.e. “Artist name – track OR album/EP name”A short bio…" at bounding box center [968, 339] width 539 height 162
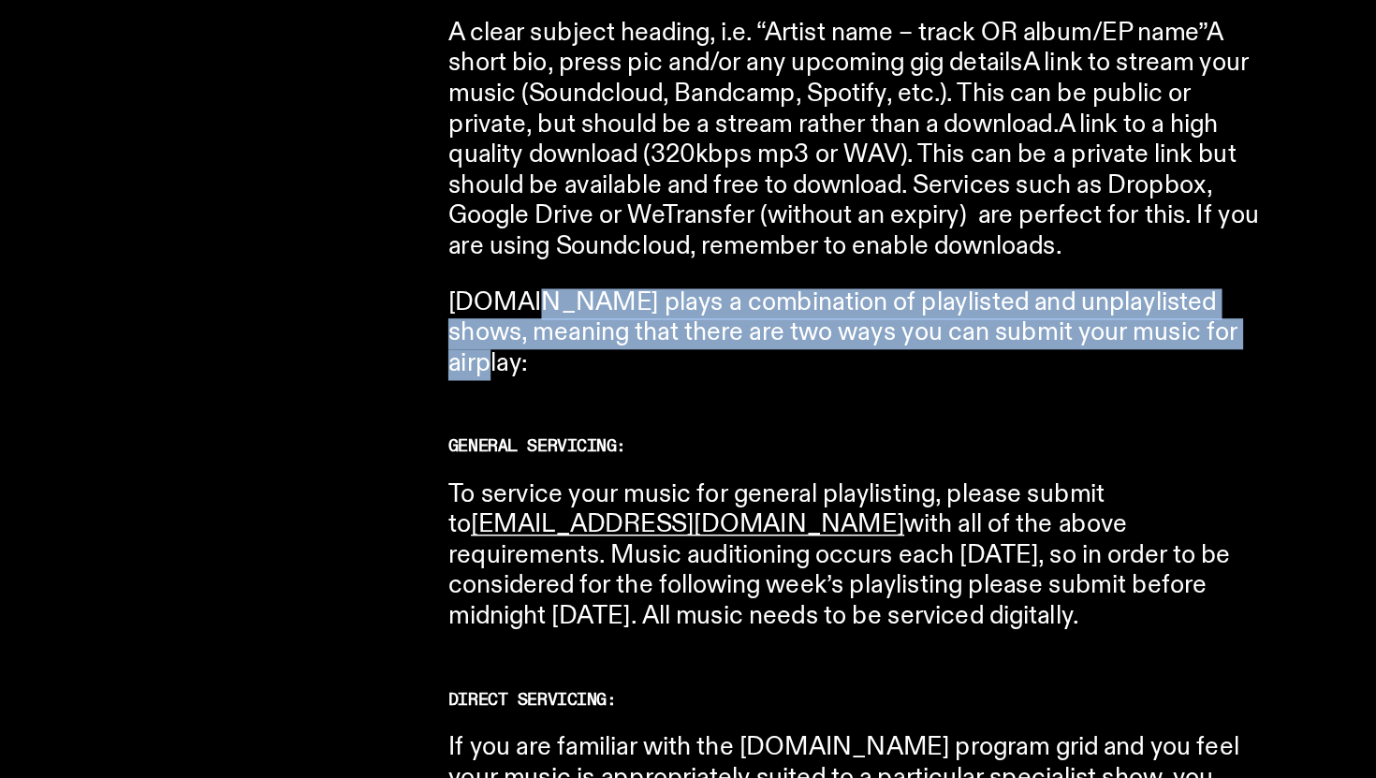
drag, startPoint x: 1248, startPoint y: 474, endPoint x: 738, endPoint y: 436, distance: 511.5
click at [738, 437] on p "fbi.radio plays a combination of playlisted and unplaylisted shows, meaning tha…" at bounding box center [968, 467] width 539 height 61
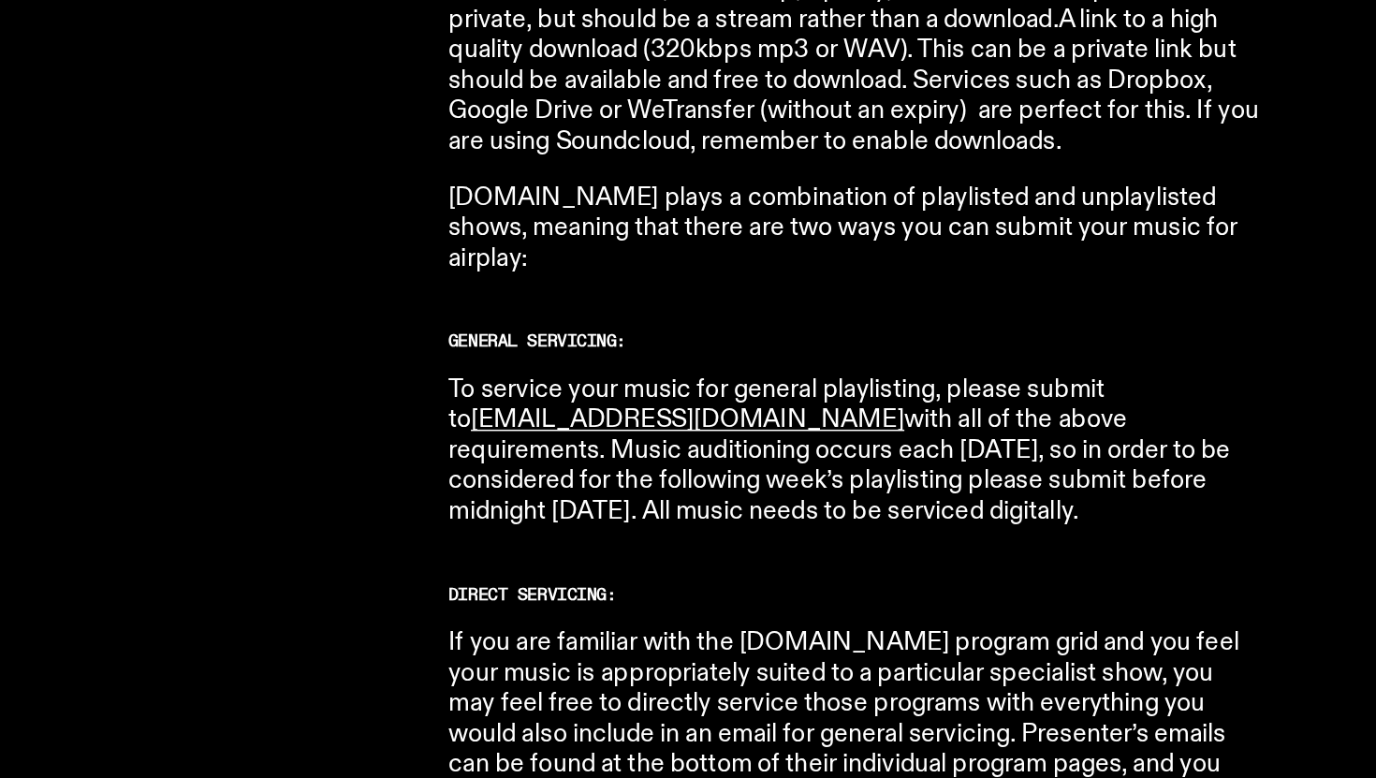
scroll to position [824, 0]
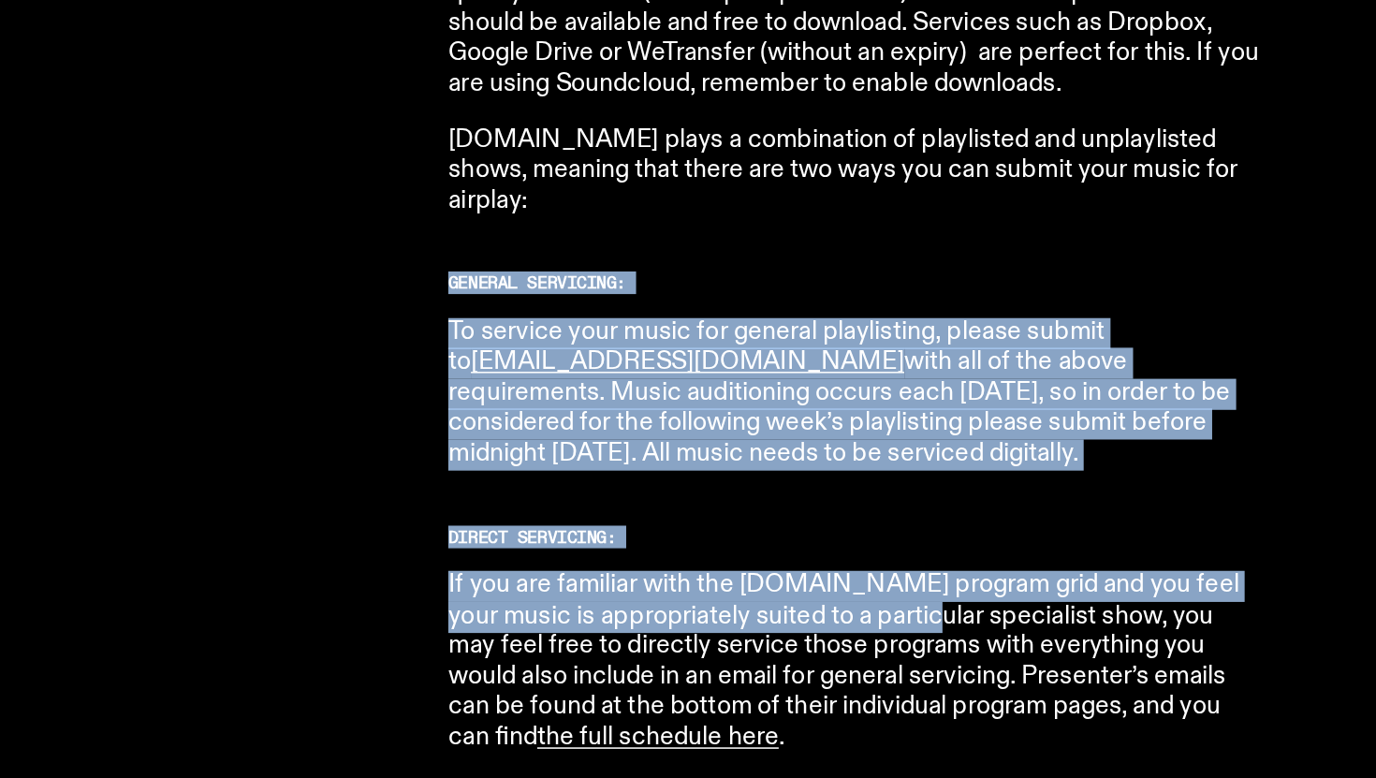
drag, startPoint x: 710, startPoint y: 408, endPoint x: 968, endPoint y: 649, distance: 352.3
click at [968, 649] on p "If you are familiar with the fbi.radio program grid and you feel your music is …" at bounding box center [968, 701] width 539 height 122
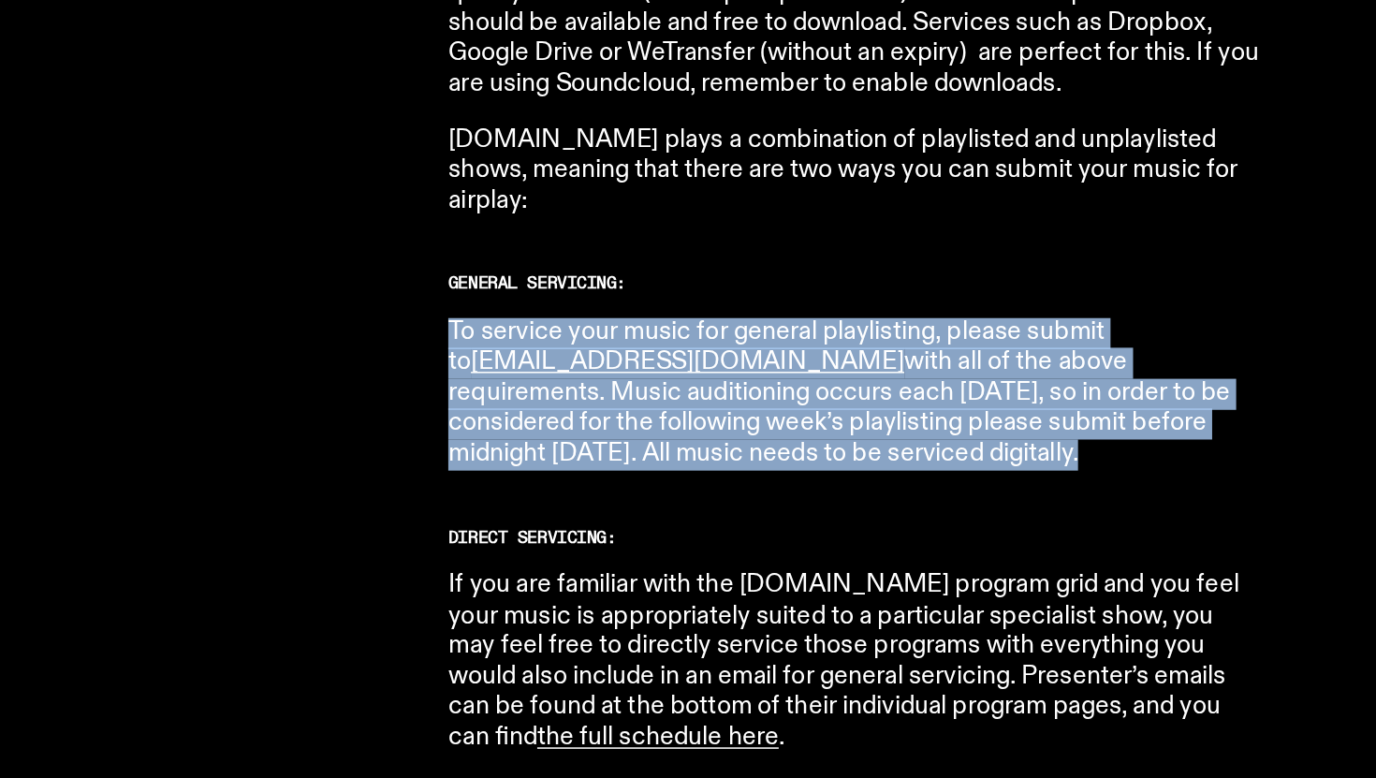
drag, startPoint x: 1030, startPoint y: 563, endPoint x: 688, endPoint y: 435, distance: 365.7
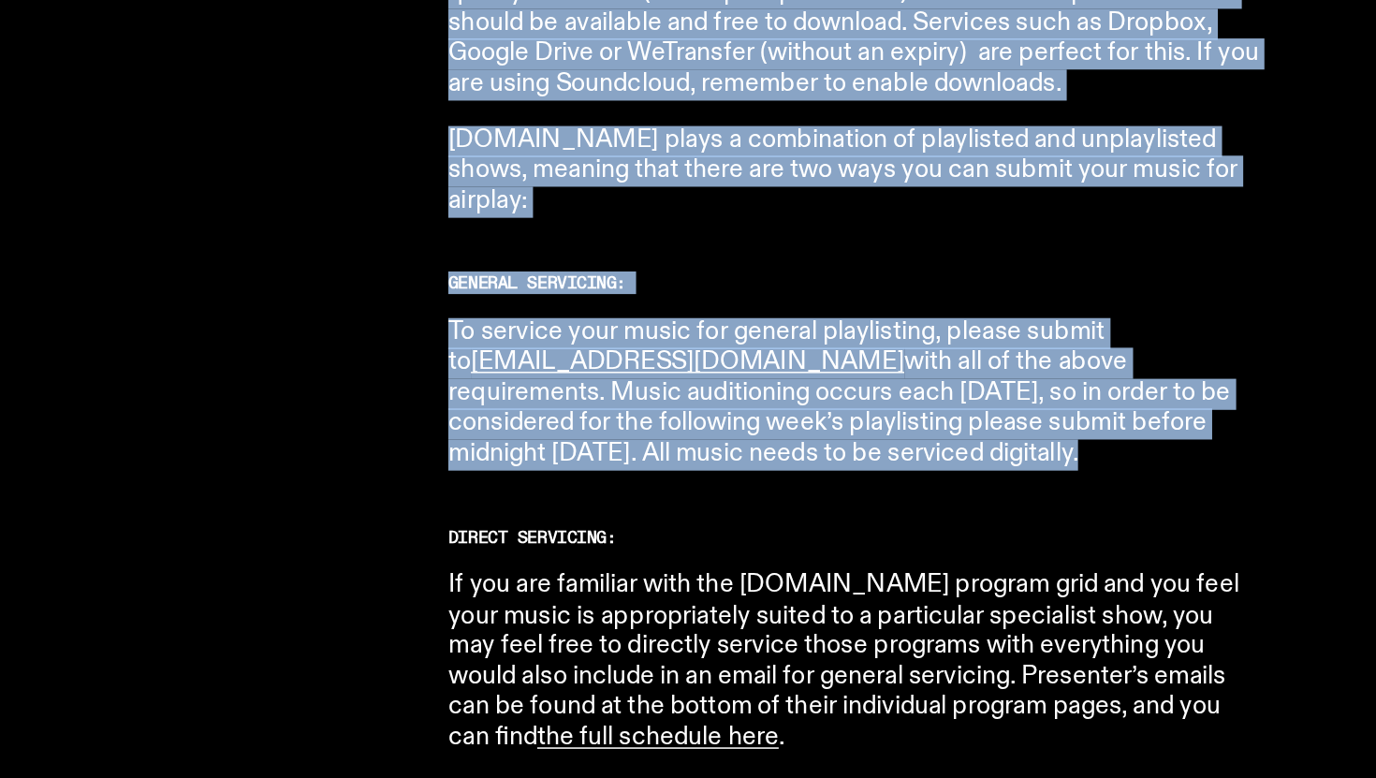
drag, startPoint x: 686, startPoint y: 416, endPoint x: 984, endPoint y: 575, distance: 337.5
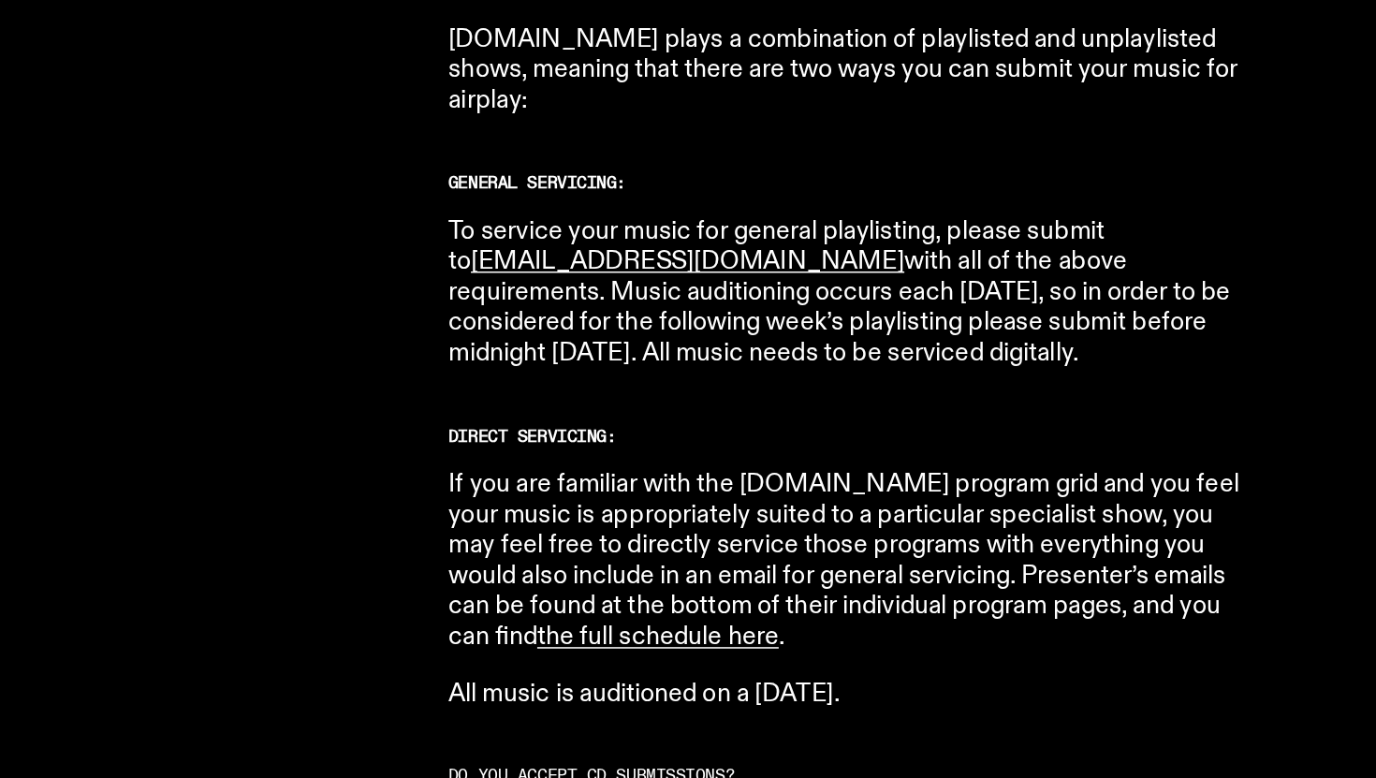
scroll to position [890, 0]
drag, startPoint x: 1017, startPoint y: 474, endPoint x: 680, endPoint y: 372, distance: 352.0
click at [735, 427] on link "music@fbiradio.com" at bounding box center [857, 435] width 287 height 17
click at [766, 406] on p "To service your music for general playlisting, please submit to music@fbiradio.…" at bounding box center [968, 456] width 539 height 101
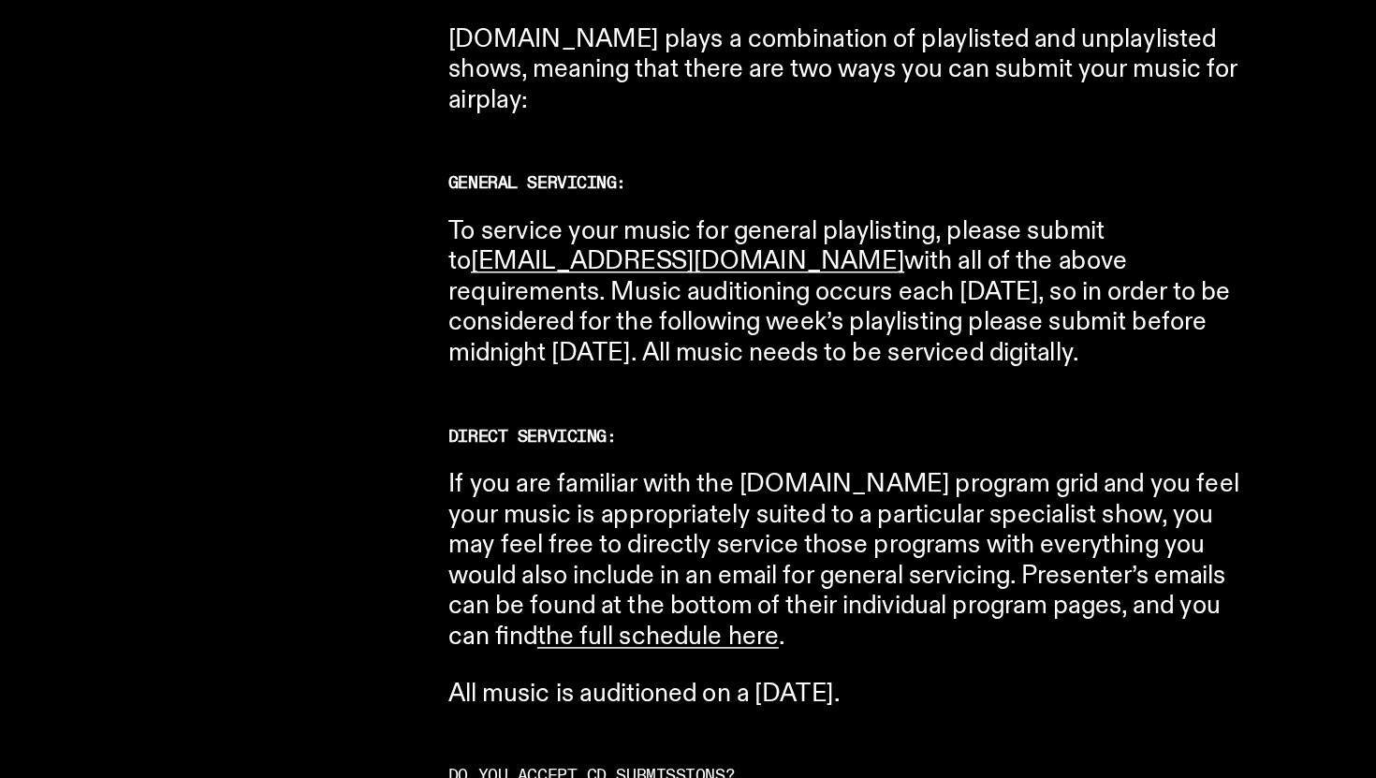
drag, startPoint x: 777, startPoint y: 393, endPoint x: 1005, endPoint y: 472, distance: 241.5
click at [1005, 472] on p "To service your music for general playlisting, please submit to music@fbiradio.…" at bounding box center [968, 456] width 539 height 101
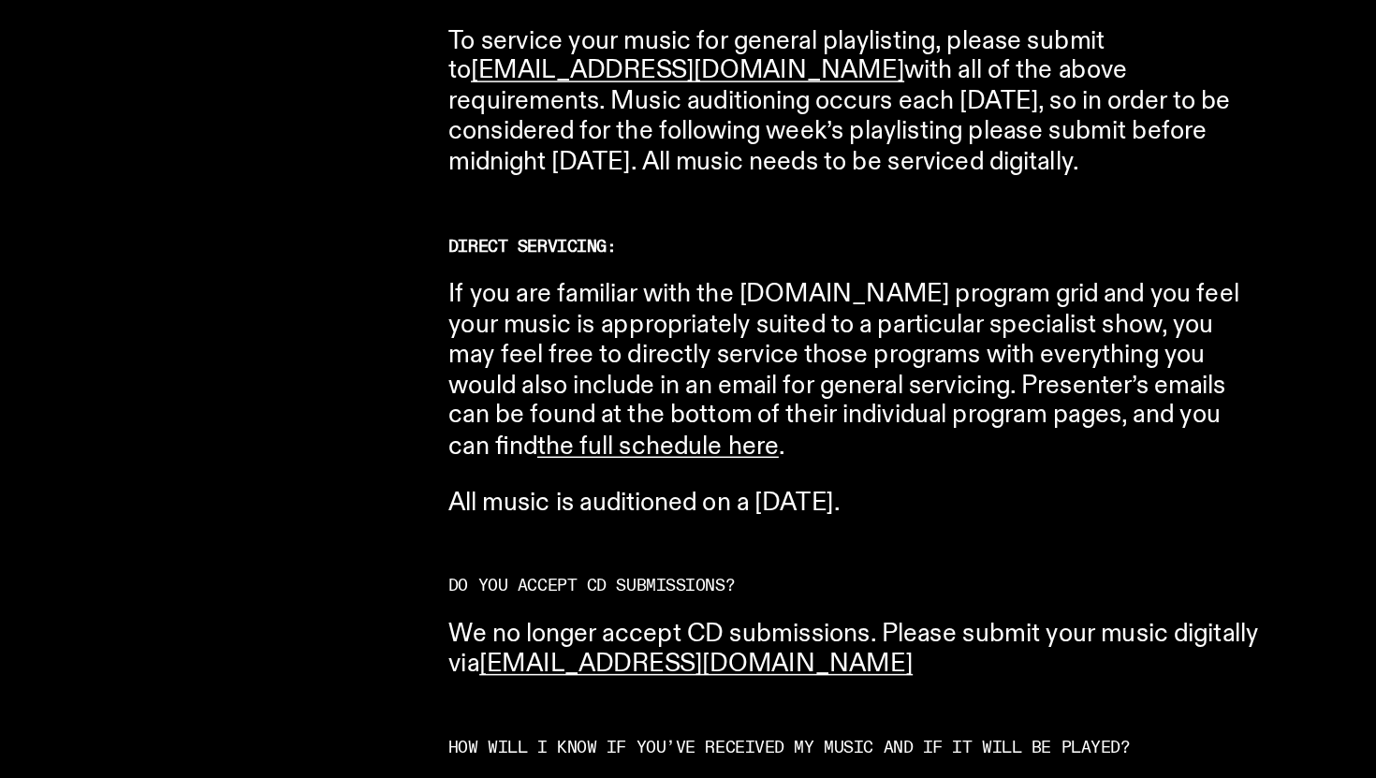
scroll to position [1038, 0]
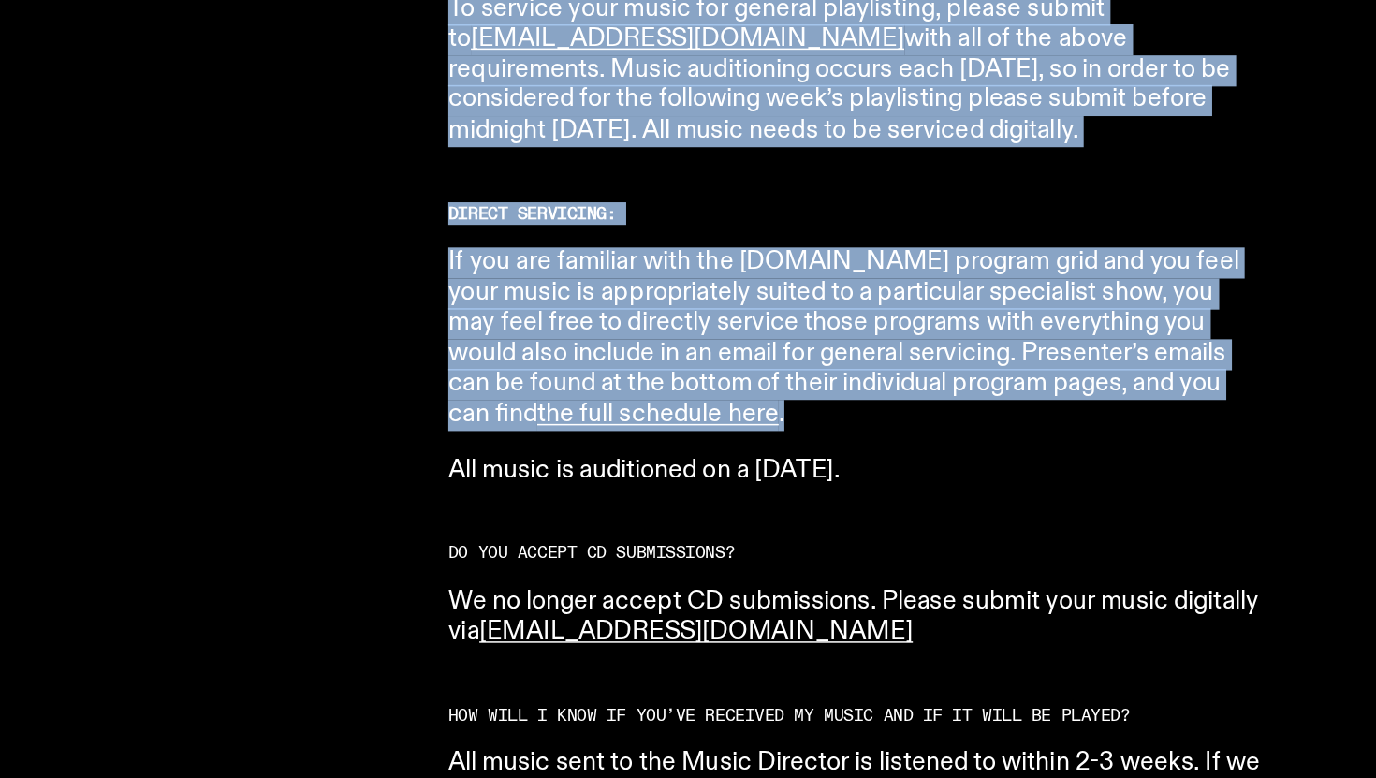
drag, startPoint x: 852, startPoint y: 511, endPoint x: 664, endPoint y: 344, distance: 250.6
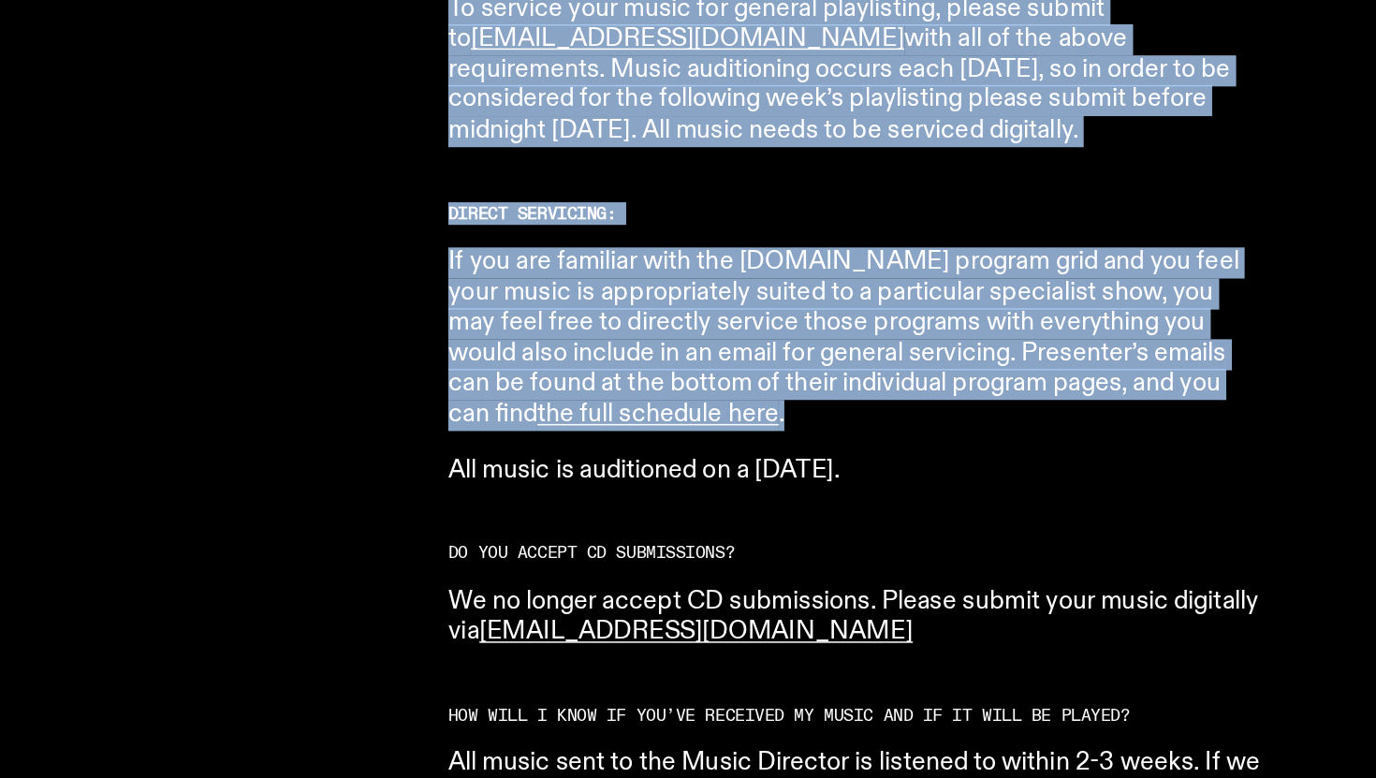
drag, startPoint x: 668, startPoint y: 384, endPoint x: 878, endPoint y: 528, distance: 254.4
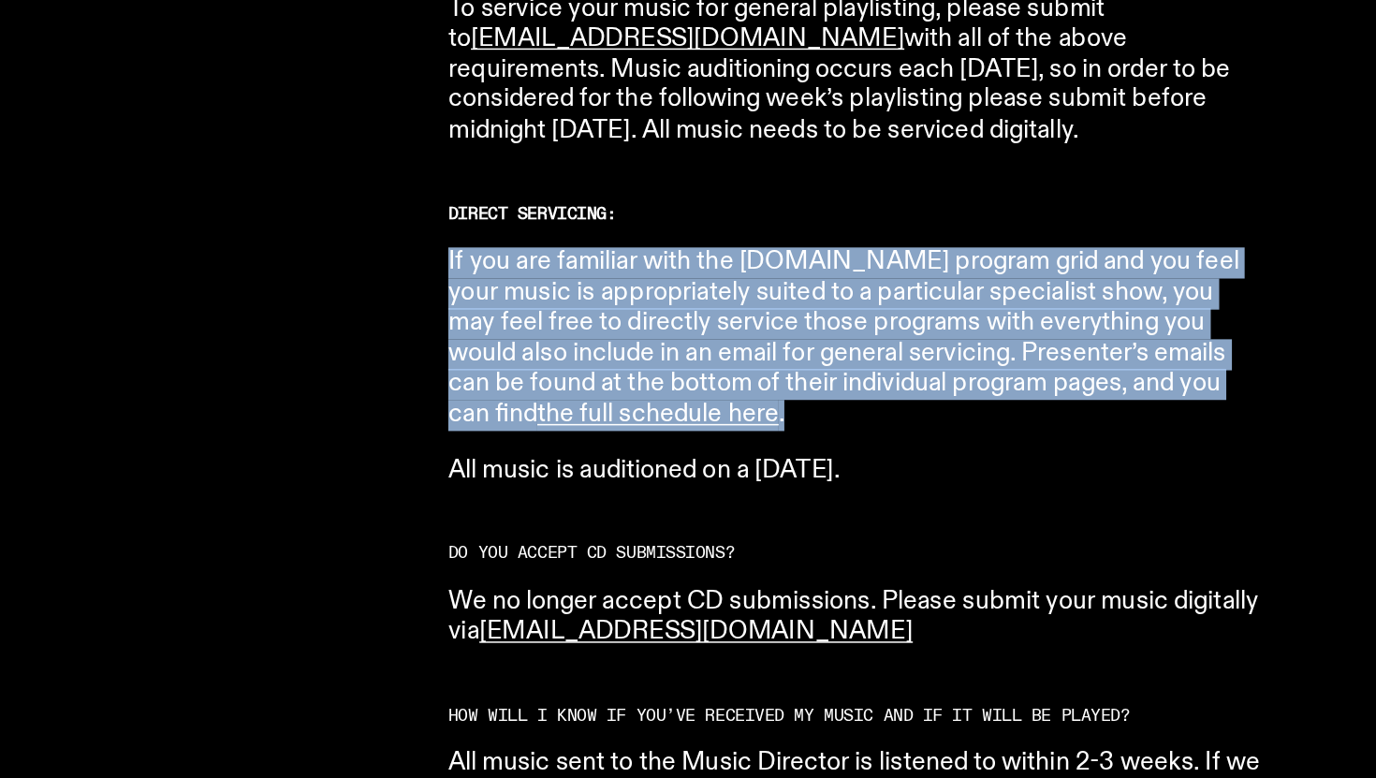
drag, startPoint x: 933, startPoint y: 528, endPoint x: 695, endPoint y: 420, distance: 260.9
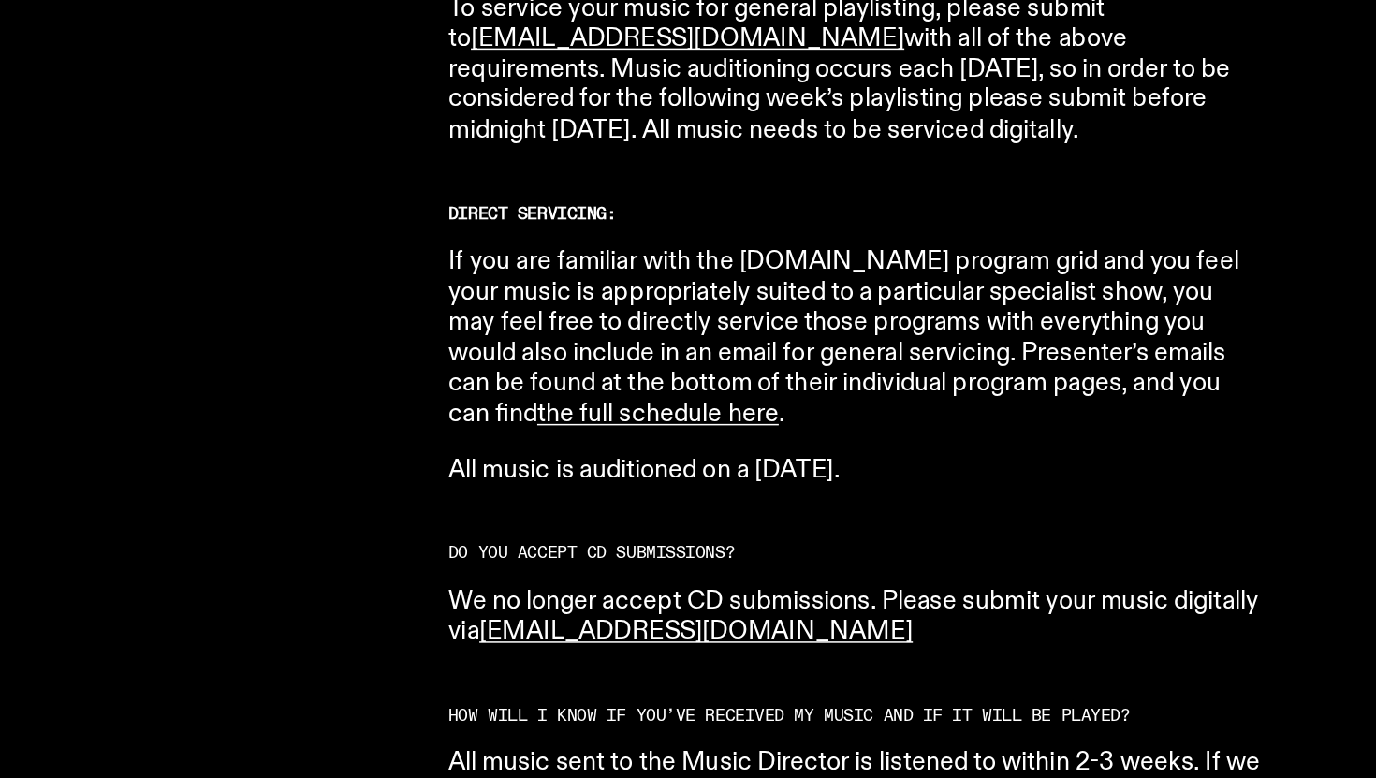
click at [812, 466] on p "If you are familiar with the fbi.radio program grid and you feel your music is …" at bounding box center [968, 487] width 539 height 122
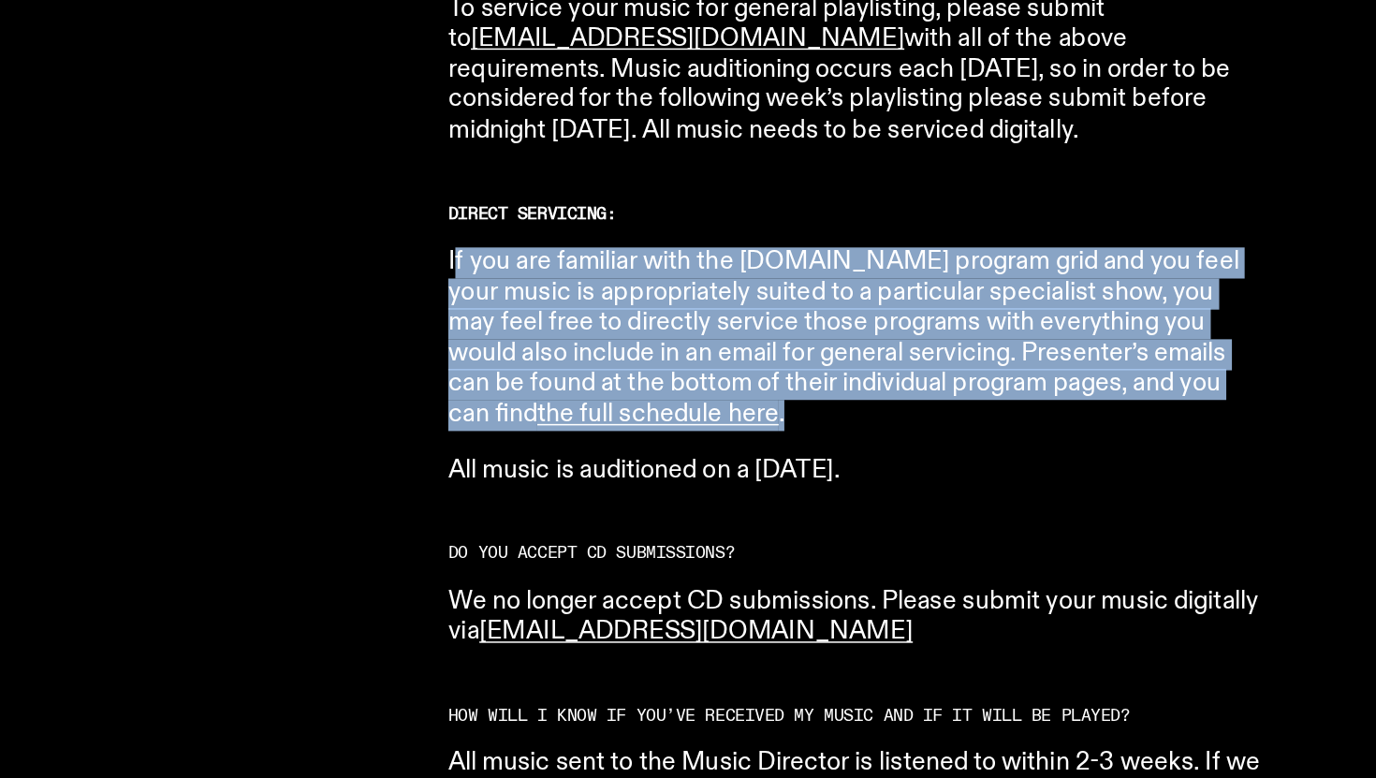
drag, startPoint x: 930, startPoint y: 521, endPoint x: 701, endPoint y: 412, distance: 254.1
click at [701, 426] on p "If you are familiar with the fbi.radio program grid and you feel your music is …" at bounding box center [968, 487] width 539 height 122
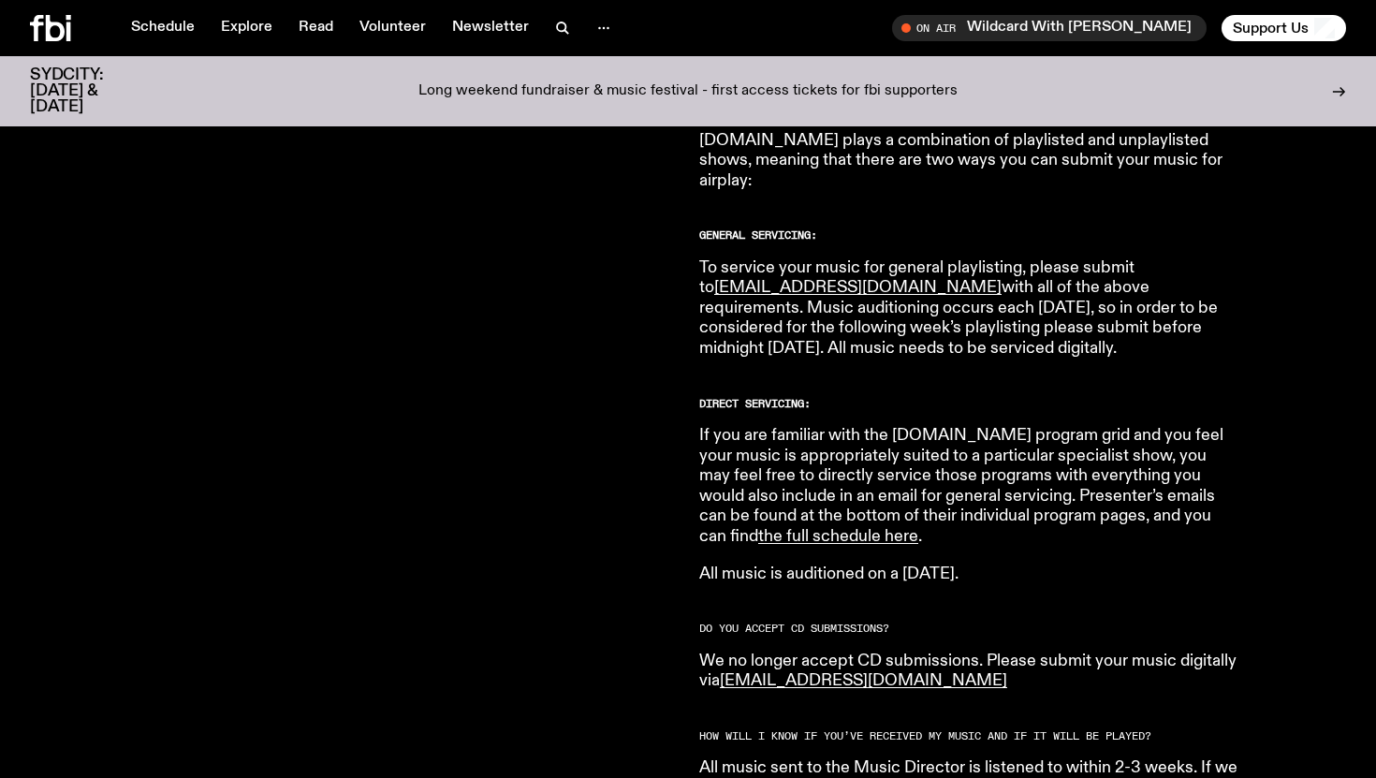
scroll to position [1067, 0]
